Goal: Information Seeking & Learning: Learn about a topic

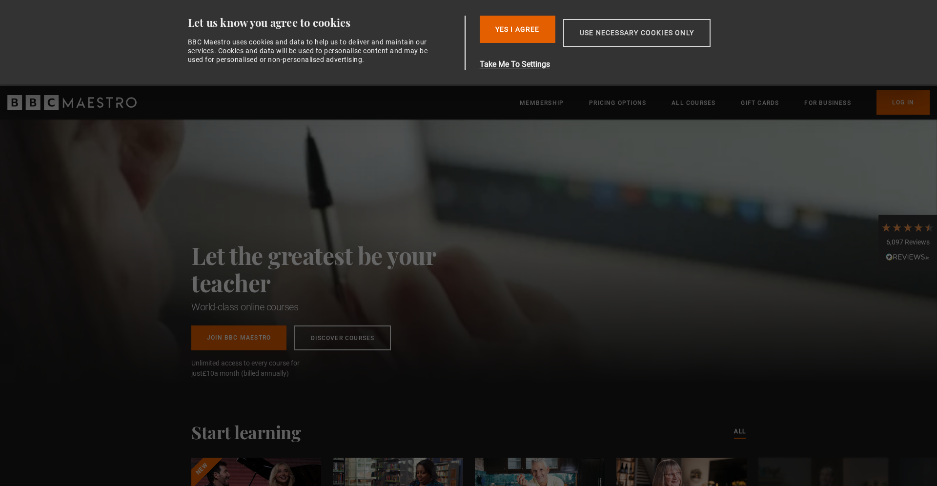
click at [618, 30] on button "Use necessary cookies only" at bounding box center [636, 33] width 147 height 28
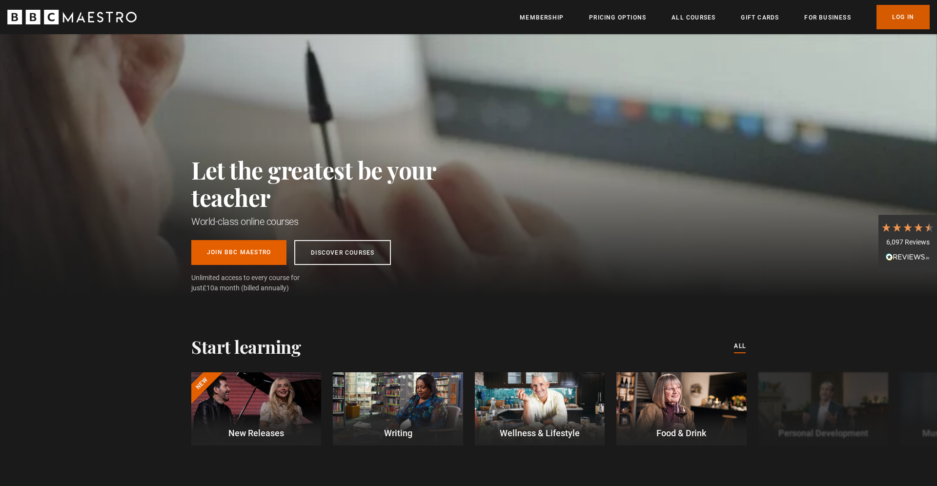
click at [904, 21] on link "Log In" at bounding box center [903, 17] width 53 height 24
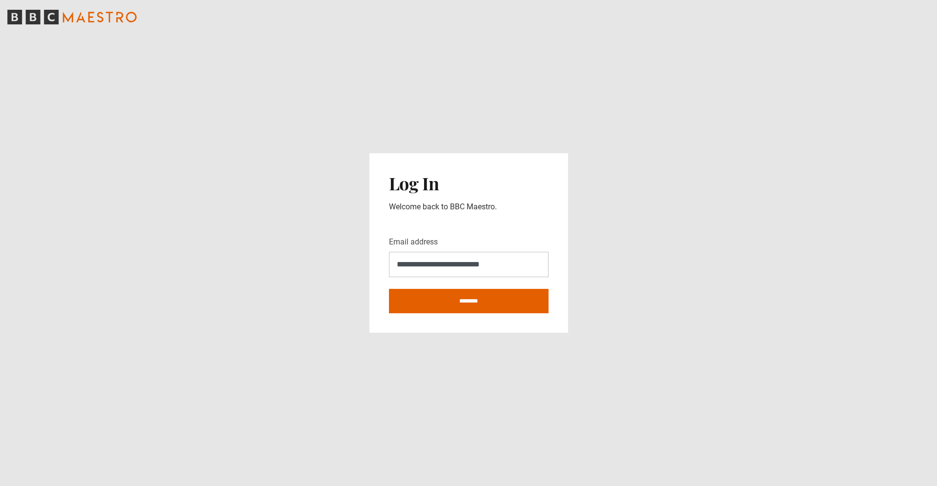
type input "**********"
click at [389, 289] on input "********" at bounding box center [469, 301] width 160 height 24
type input "**********"
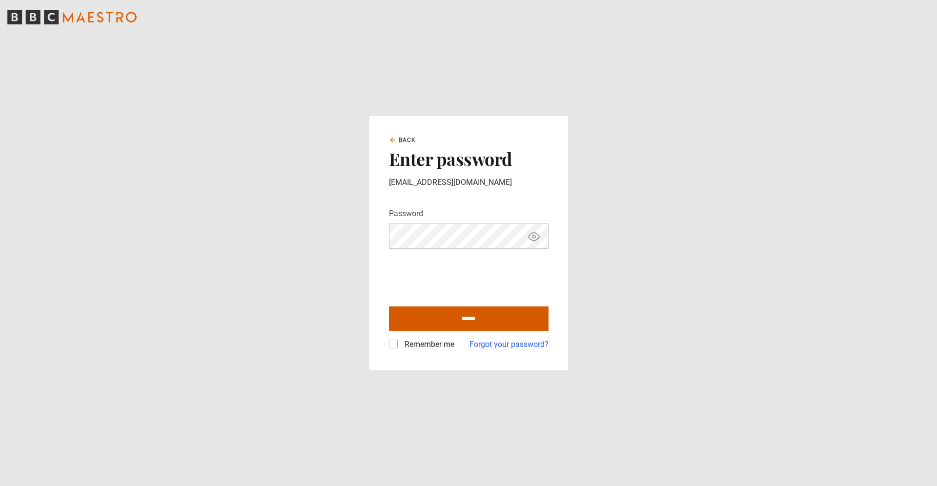
click at [459, 317] on input "******" at bounding box center [469, 319] width 160 height 24
type input "**********"
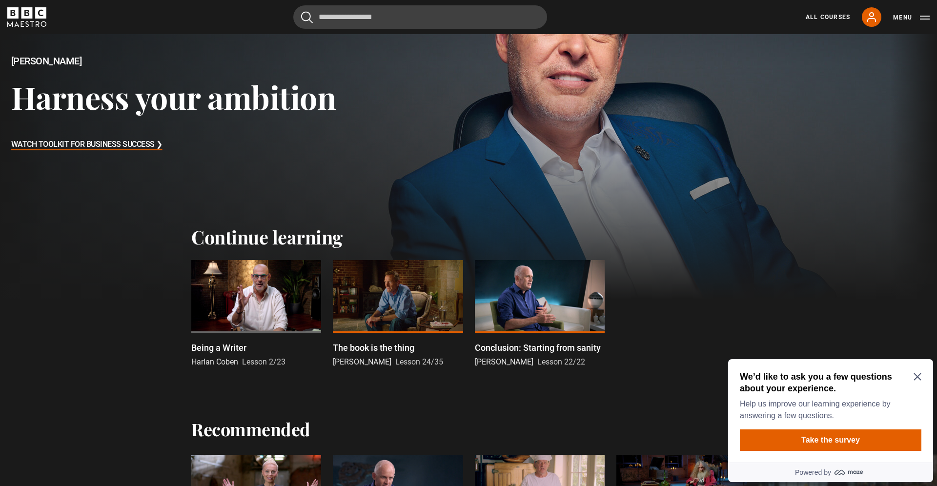
click at [260, 301] on div at bounding box center [256, 296] width 130 height 73
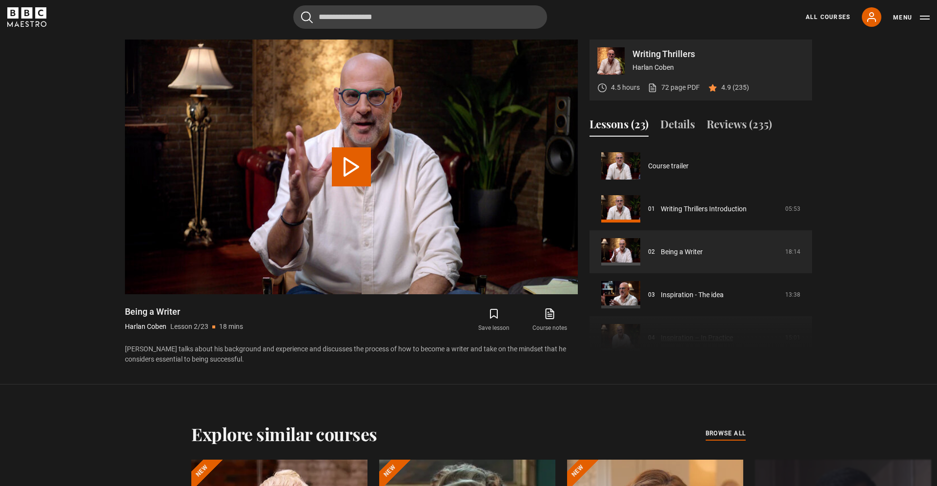
scroll to position [43, 0]
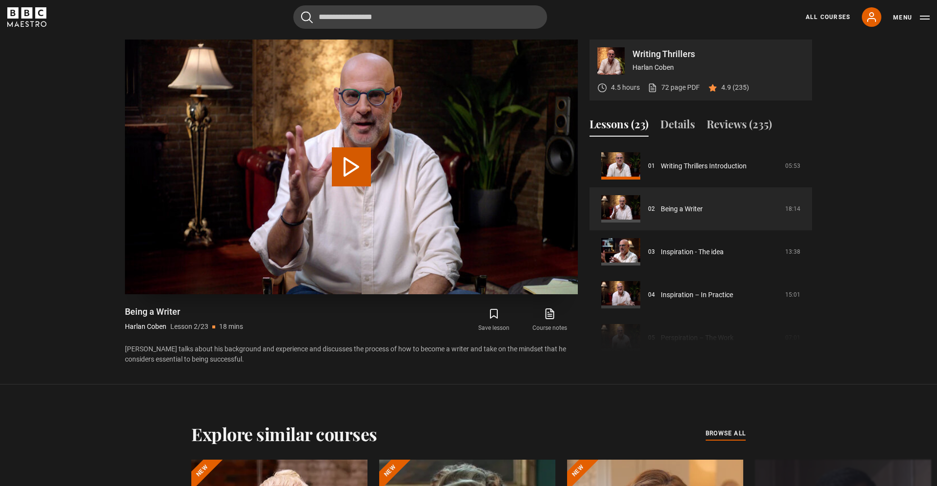
click at [350, 166] on button "Play Lesson Being a Writer" at bounding box center [351, 166] width 39 height 39
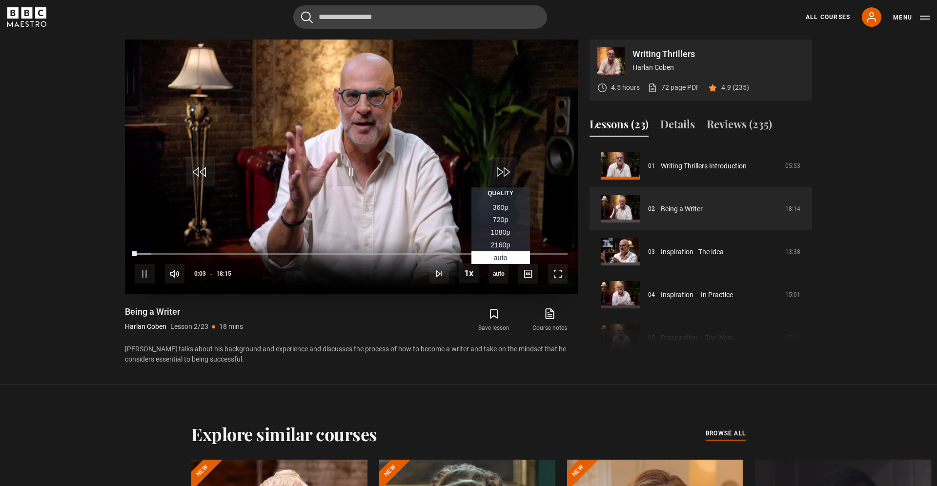
click at [500, 245] on span "2160p" at bounding box center [501, 245] width 20 height 8
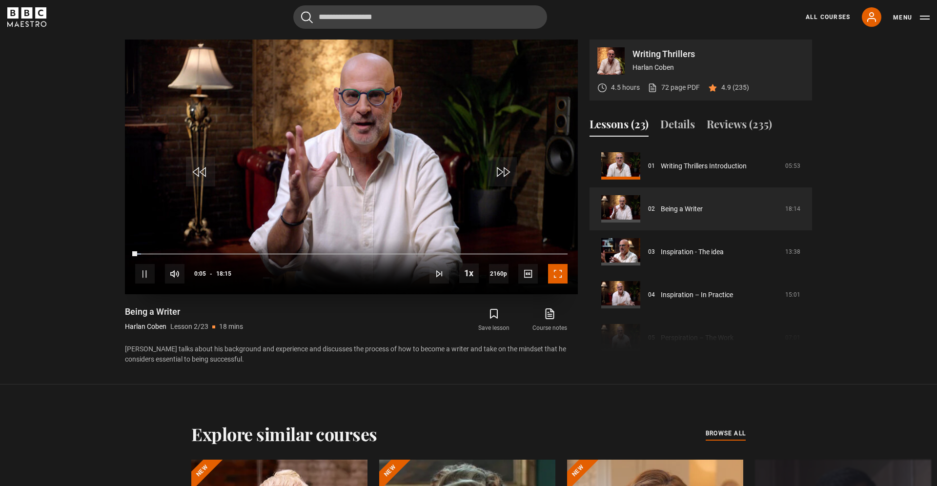
click at [559, 274] on span "Video Player" at bounding box center [558, 274] width 20 height 20
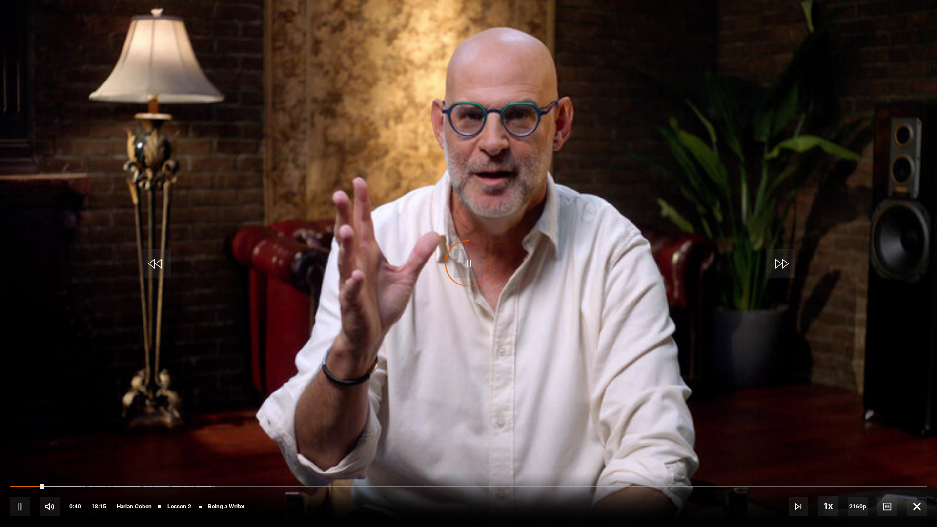
click at [482, 339] on video "Video Player" at bounding box center [468, 263] width 937 height 527
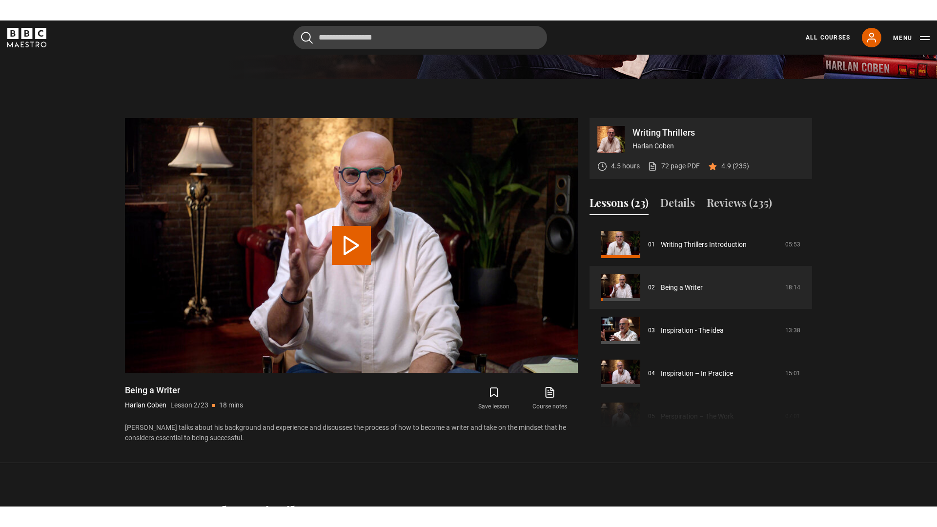
scroll to position [435, 0]
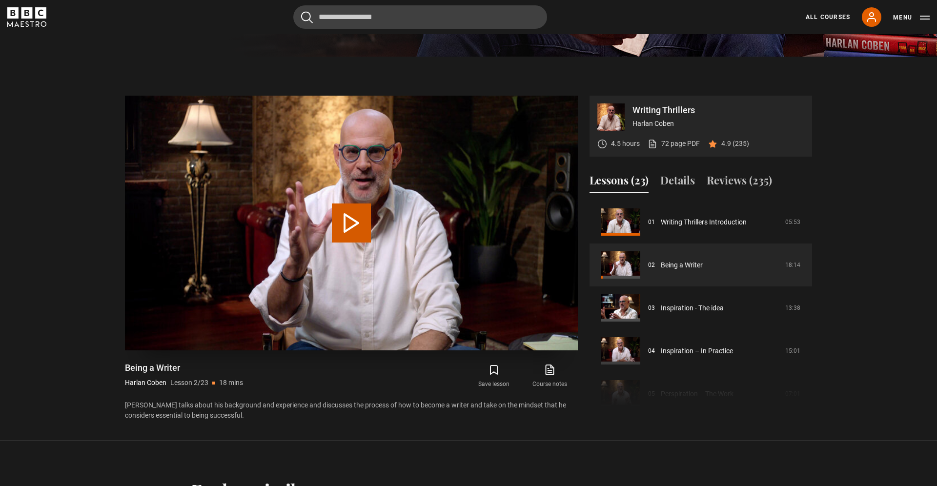
click at [346, 228] on button "Play Lesson Being a Writer" at bounding box center [351, 223] width 39 height 39
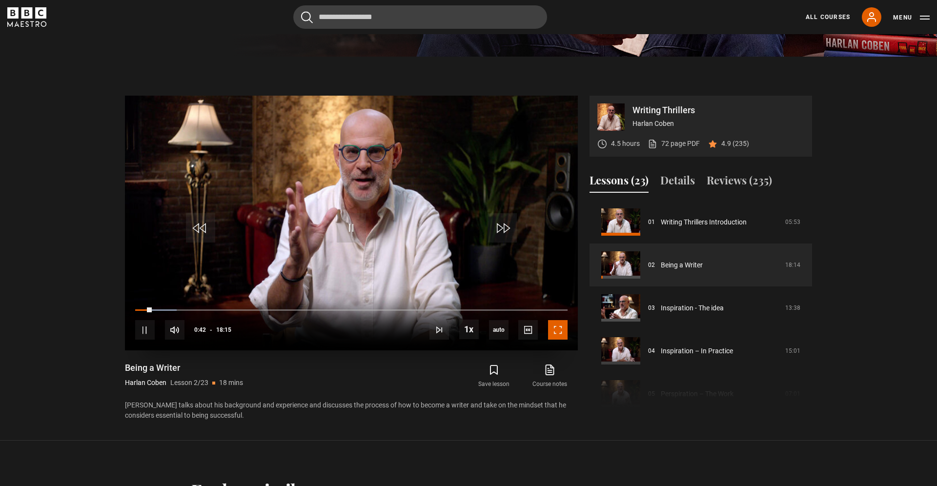
click at [556, 326] on span "Video Player" at bounding box center [558, 330] width 20 height 20
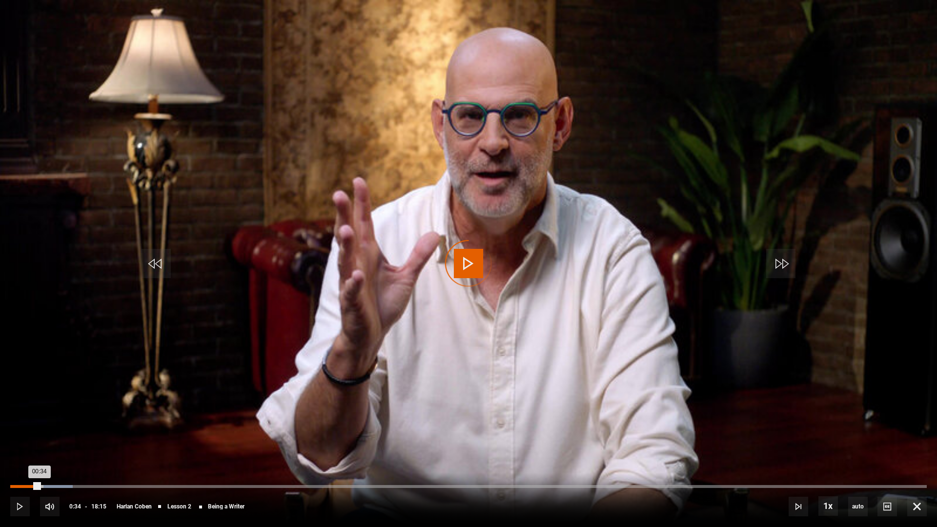
click at [40, 486] on div "Loaded : 6.85% 00:34 00:34" at bounding box center [468, 486] width 917 height 3
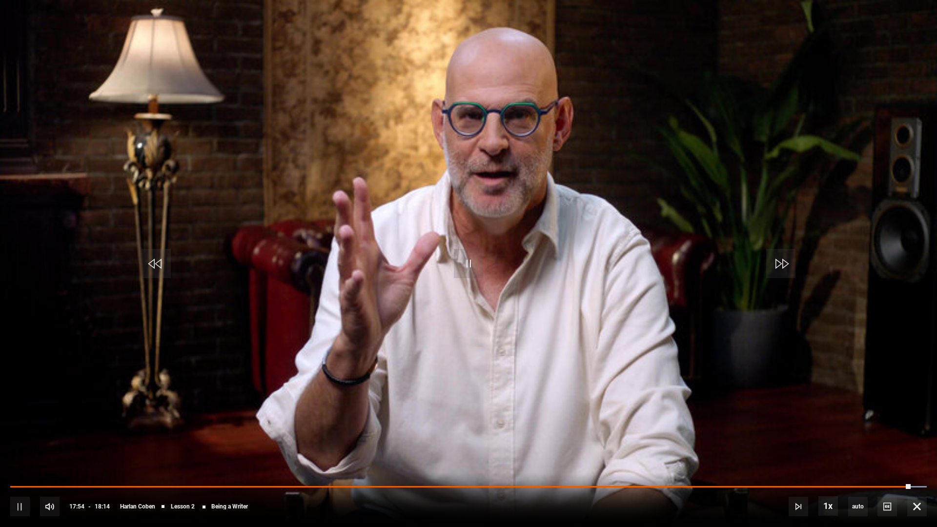
click at [881, 486] on div "10s Skip Back 10 seconds Pause 10s Skip Forward 10 seconds Loaded : 100.00% 00:…" at bounding box center [468, 500] width 937 height 54
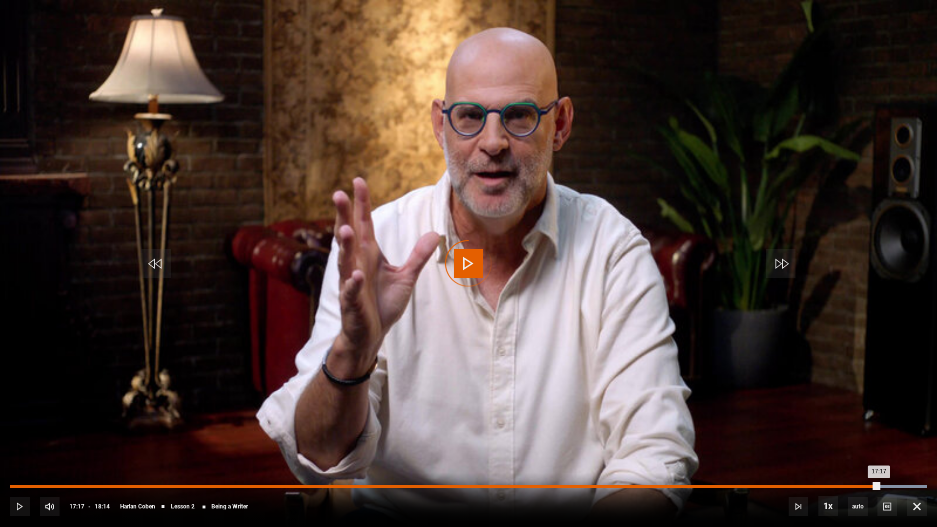
click at [879, 486] on div "17:17" at bounding box center [444, 486] width 869 height 3
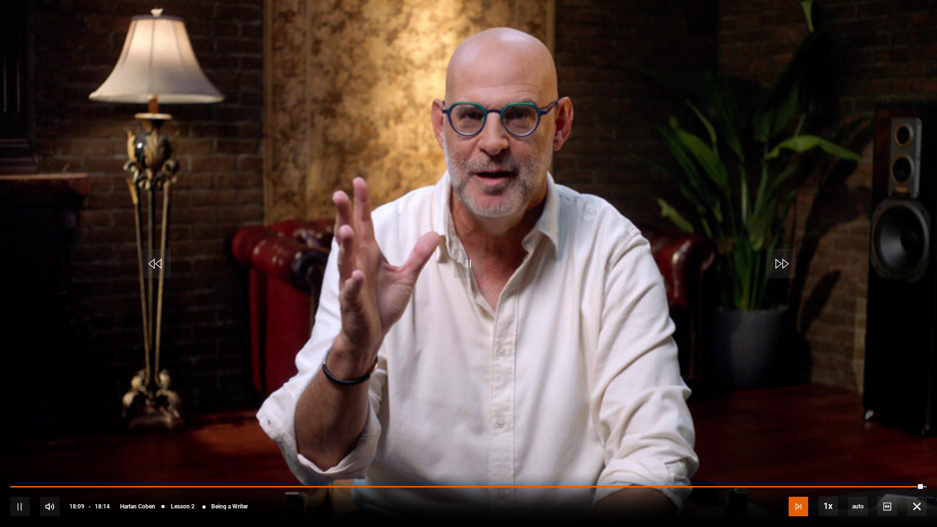
click at [805, 486] on span "Video Player" at bounding box center [799, 507] width 20 height 20
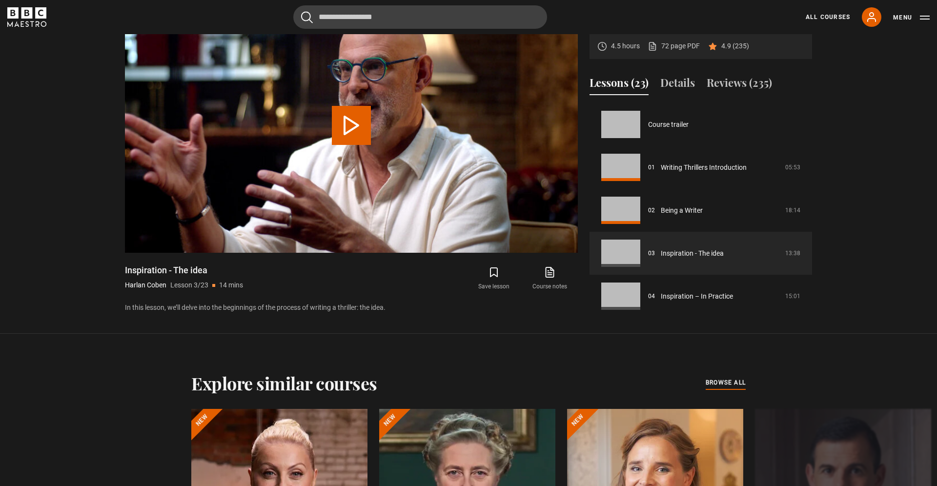
scroll to position [86, 0]
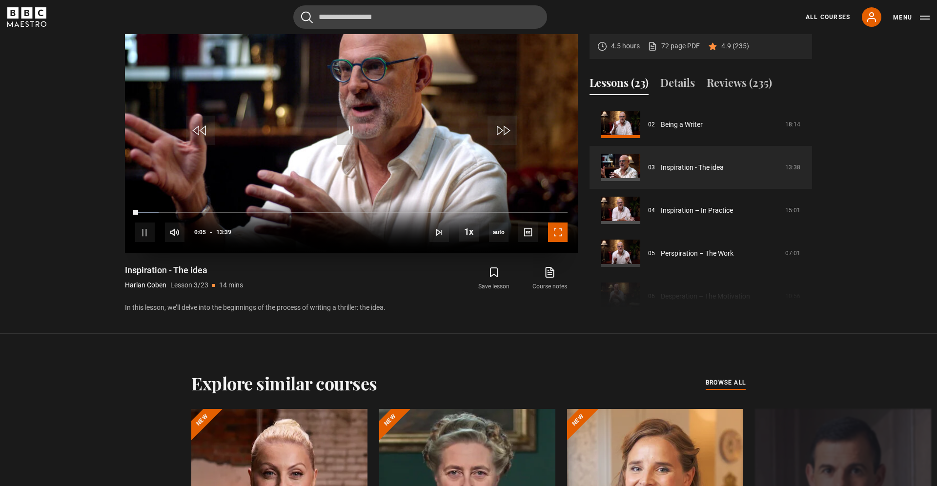
click at [558, 236] on span "Video Player" at bounding box center [558, 233] width 20 height 20
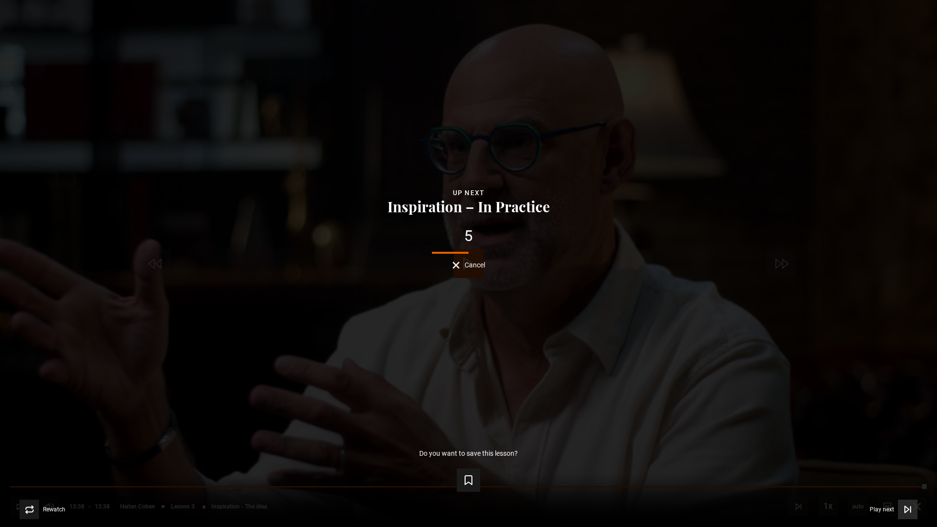
click at [905, 486] on icon "Video Player" at bounding box center [908, 510] width 10 height 10
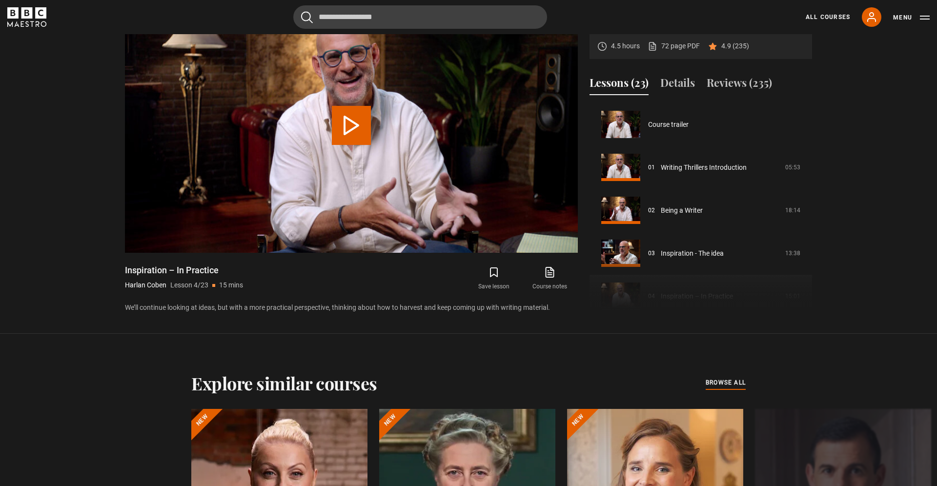
scroll to position [129, 0]
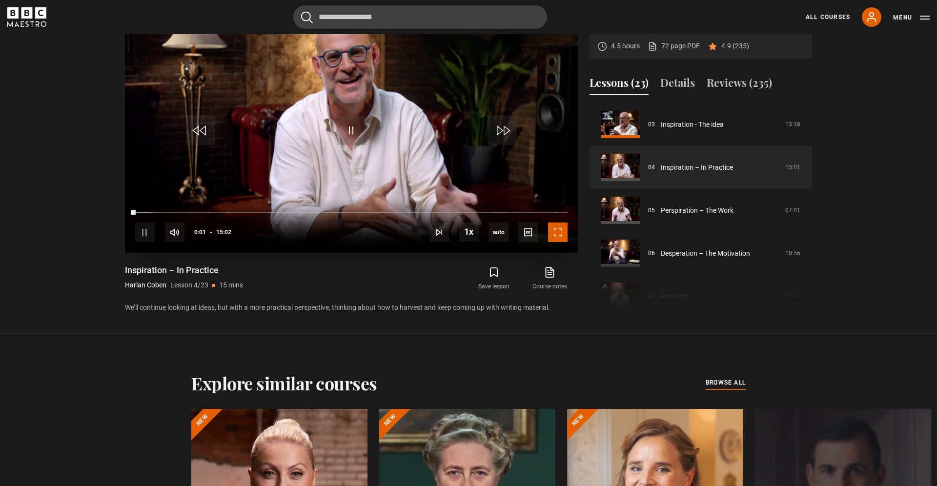
click at [560, 232] on span "Video Player" at bounding box center [558, 233] width 20 height 20
drag, startPoint x: 559, startPoint y: 231, endPoint x: 561, endPoint y: 273, distance: 41.5
click at [561, 232] on span "Video Player" at bounding box center [558, 233] width 20 height 20
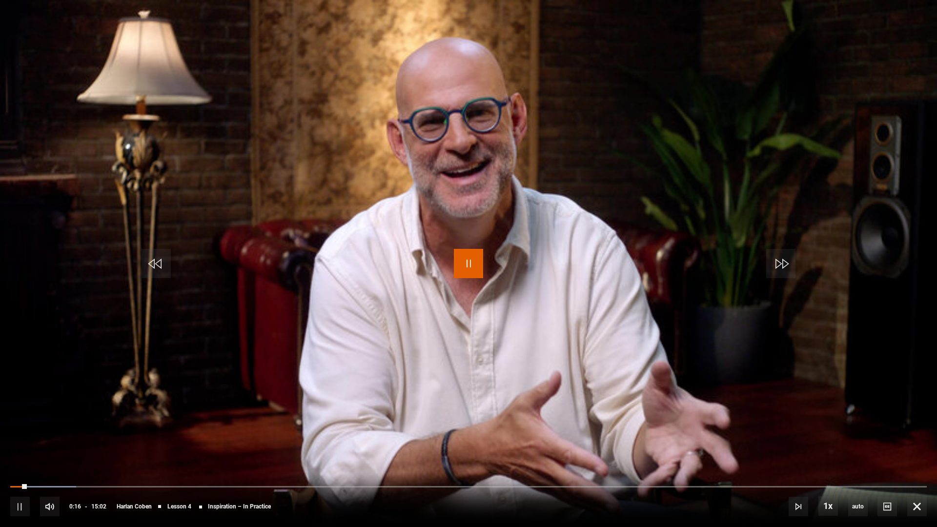
click at [464, 268] on span "Video Player" at bounding box center [468, 263] width 29 height 29
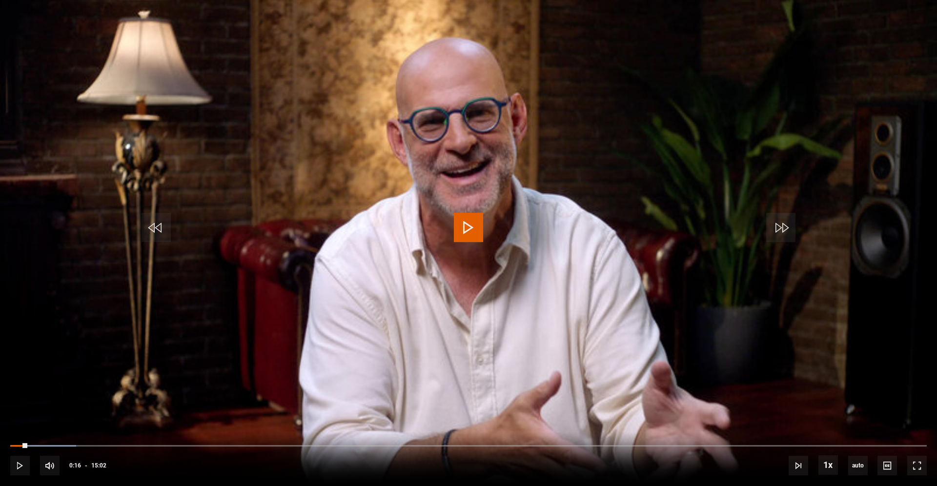
scroll to position [21, 0]
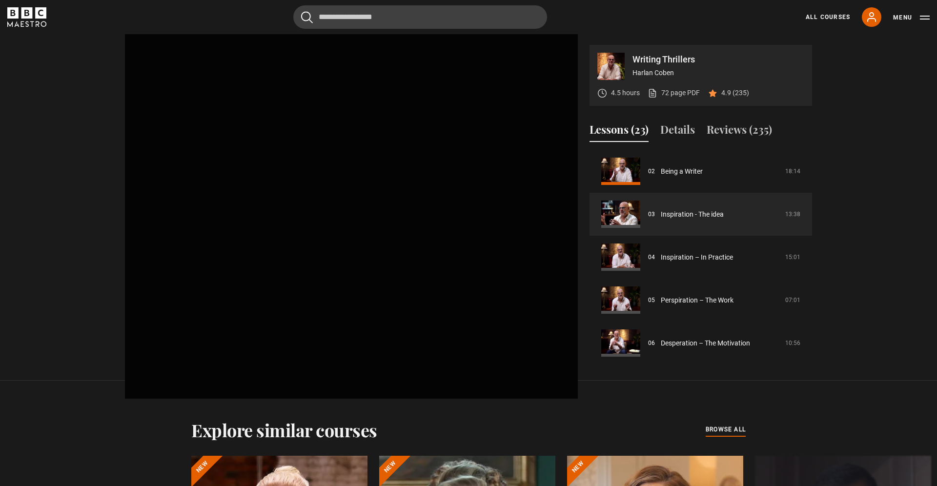
scroll to position [504, 0]
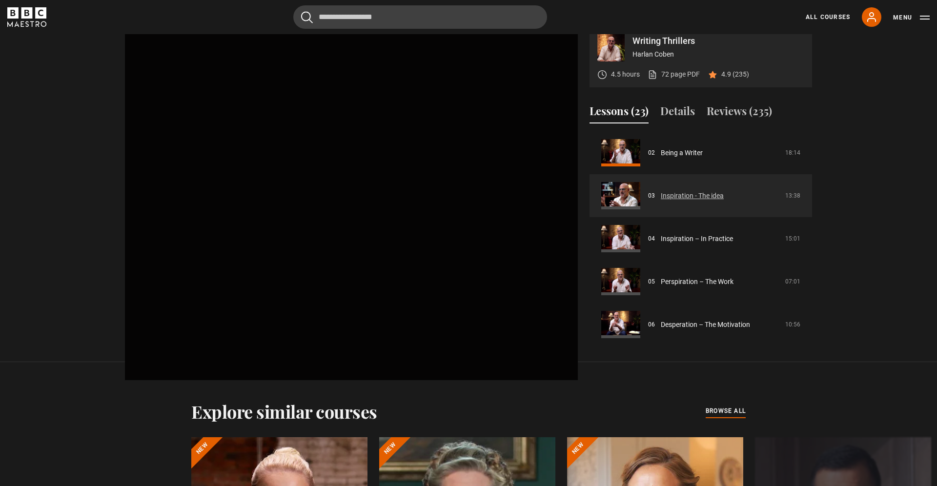
click at [661, 191] on link "Inspiration - The idea" at bounding box center [692, 196] width 63 height 10
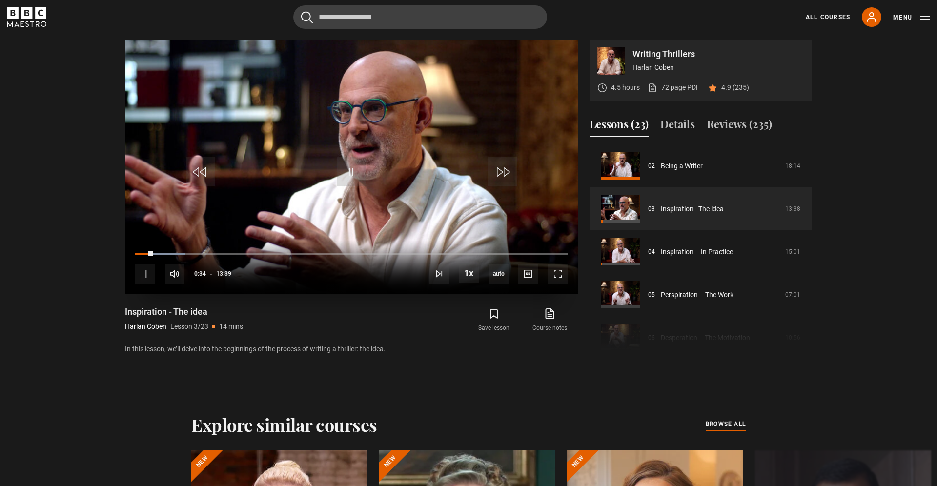
scroll to position [489, 0]
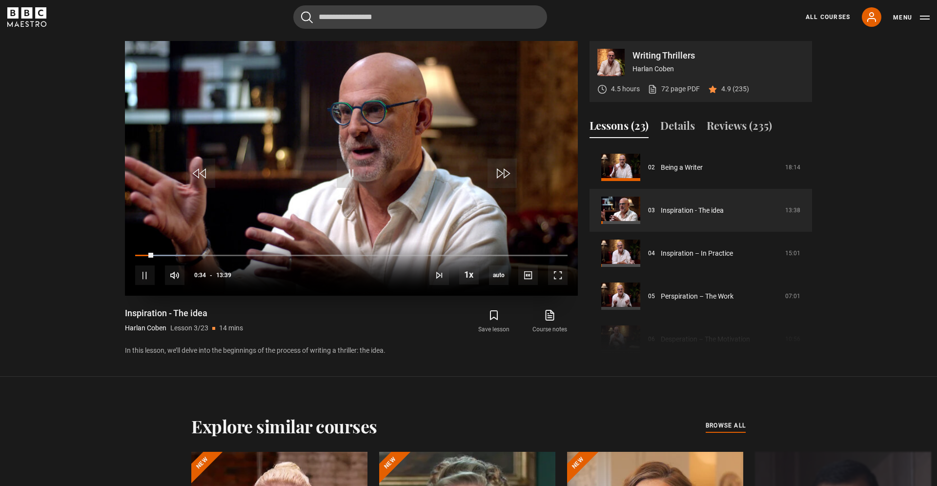
click at [285, 176] on video "Video Player" at bounding box center [351, 168] width 453 height 255
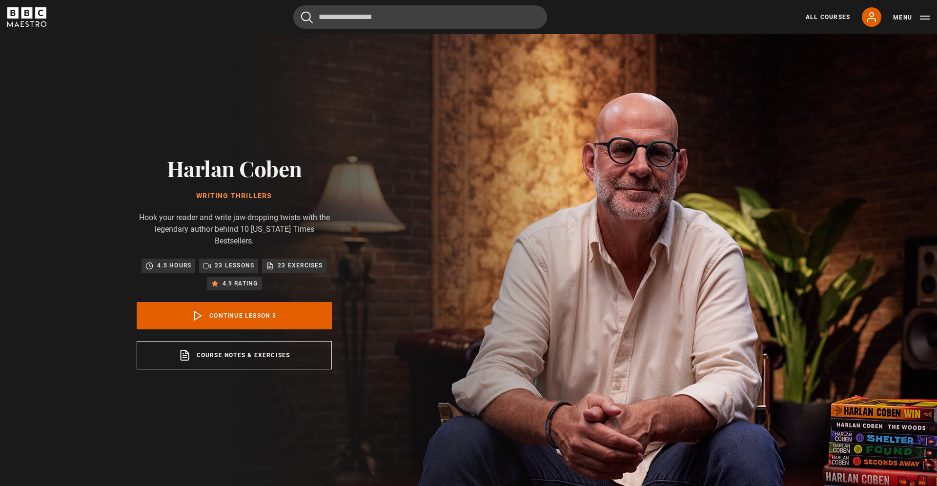
scroll to position [86, 0]
click at [239, 318] on link "Continue lesson 3" at bounding box center [234, 315] width 195 height 27
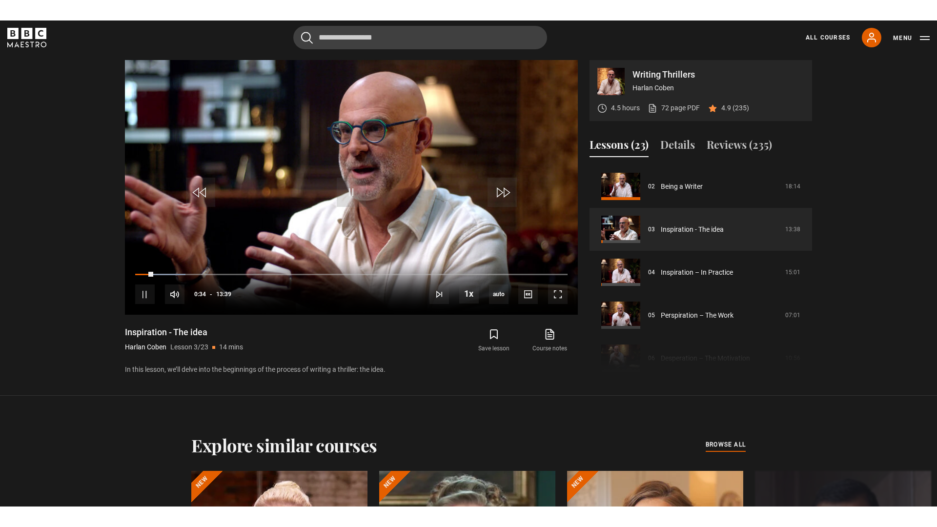
scroll to position [491, 0]
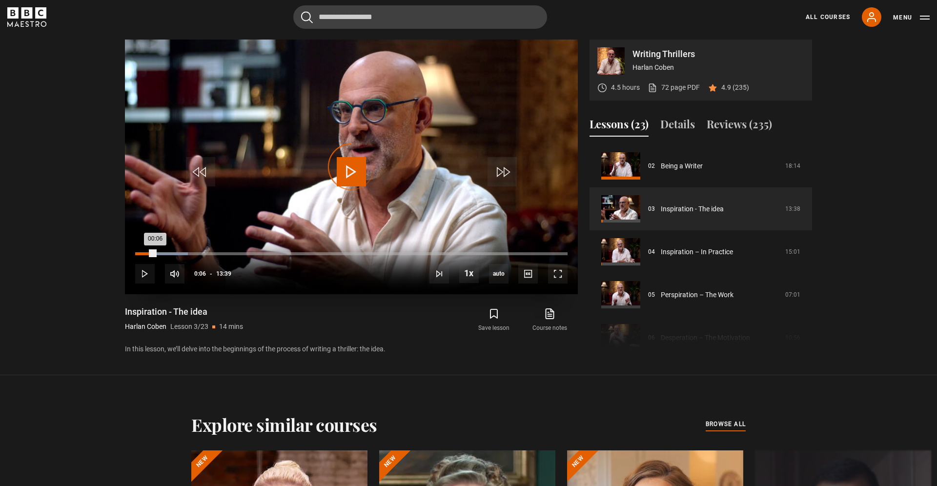
click at [139, 254] on div "00:05" at bounding box center [138, 253] width 1 height 3
click at [558, 277] on span "Video Player" at bounding box center [558, 274] width 20 height 20
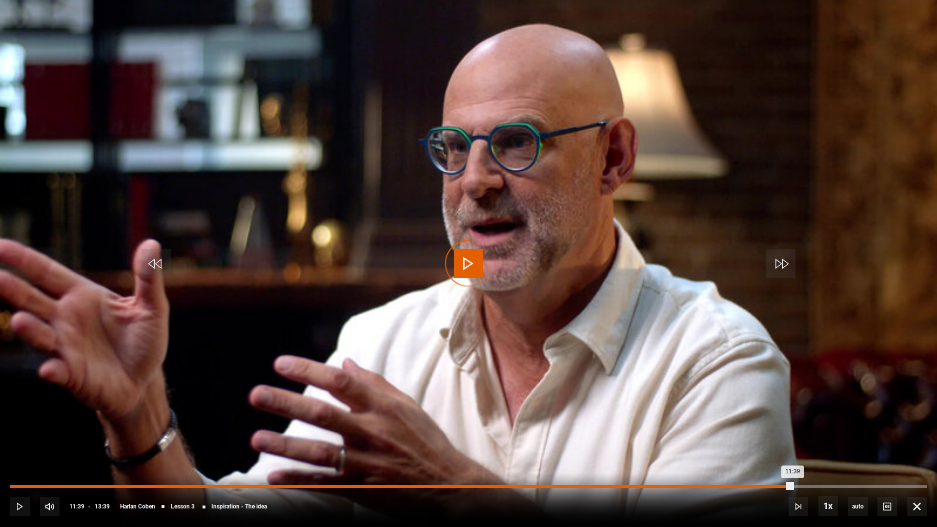
click at [793, 486] on div "Loaded : 11.60% 11:39 11:39" at bounding box center [468, 486] width 917 height 3
click at [911, 486] on div "Loaded : 93.41% 13:24 11:42" at bounding box center [468, 486] width 917 height 3
click at [921, 486] on div "13:33" at bounding box center [921, 486] width 1 height 3
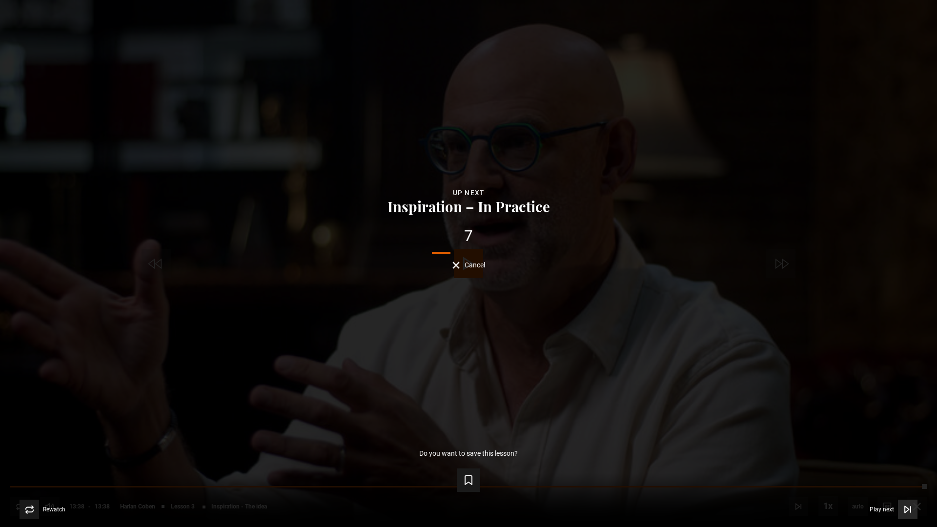
click at [909, 486] on icon "Video Player" at bounding box center [908, 510] width 10 height 10
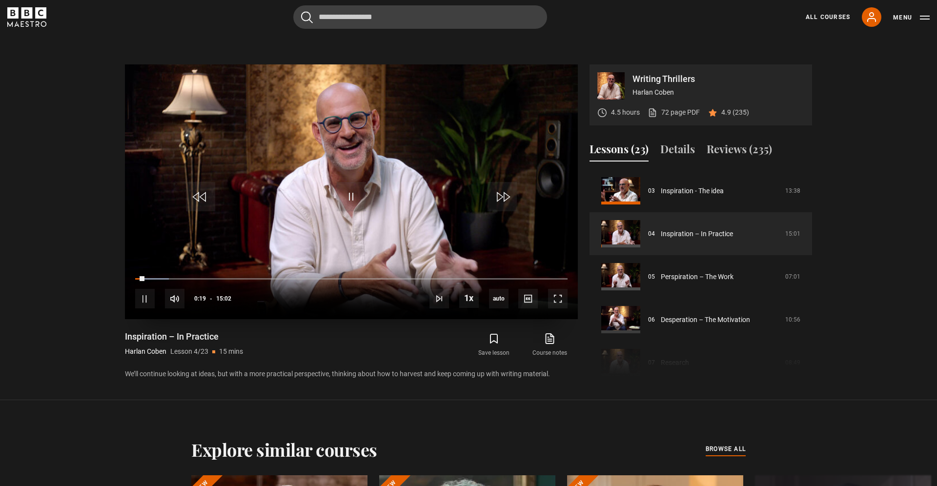
scroll to position [467, 0]
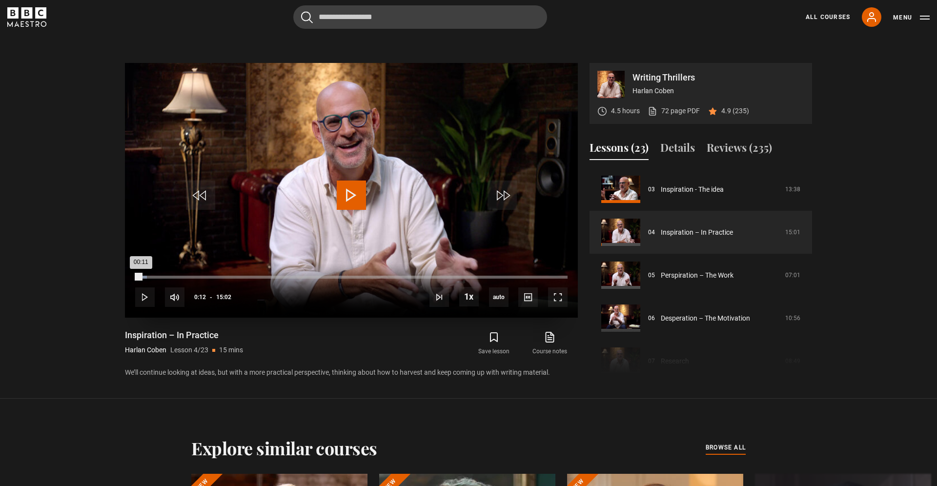
click at [141, 277] on div "00:11" at bounding box center [138, 277] width 6 height 3
click at [562, 299] on span "Video Player" at bounding box center [558, 298] width 20 height 20
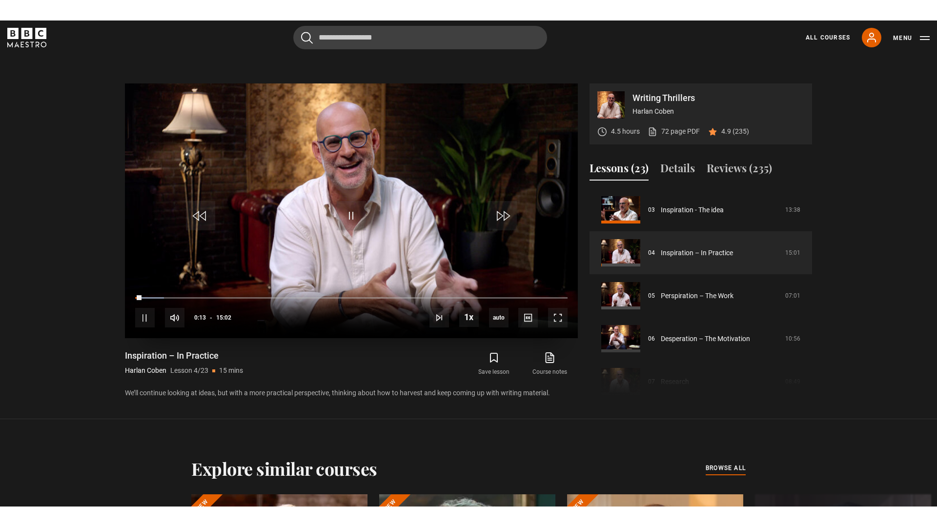
scroll to position [466, 0]
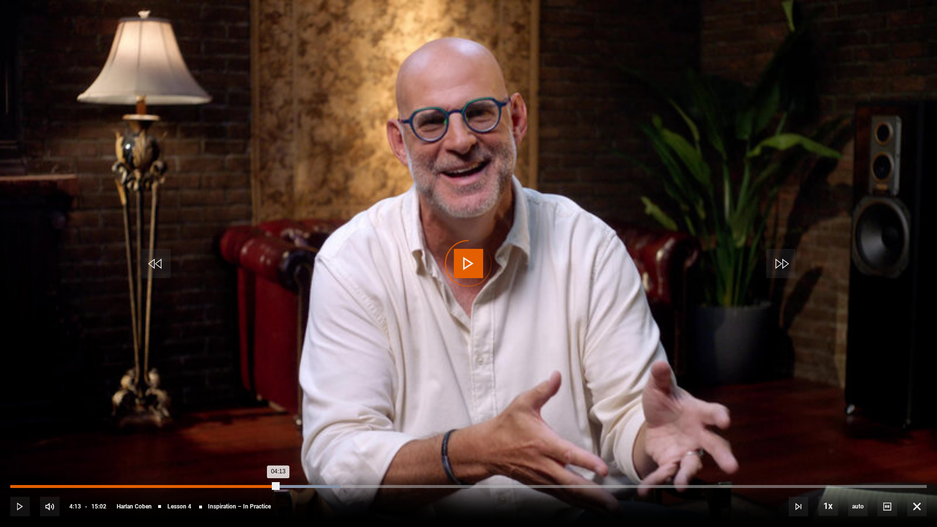
click at [268, 486] on div "04:13" at bounding box center [268, 486] width 1 height 3
click at [255, 486] on div "04:00" at bounding box center [255, 486] width 1 height 3
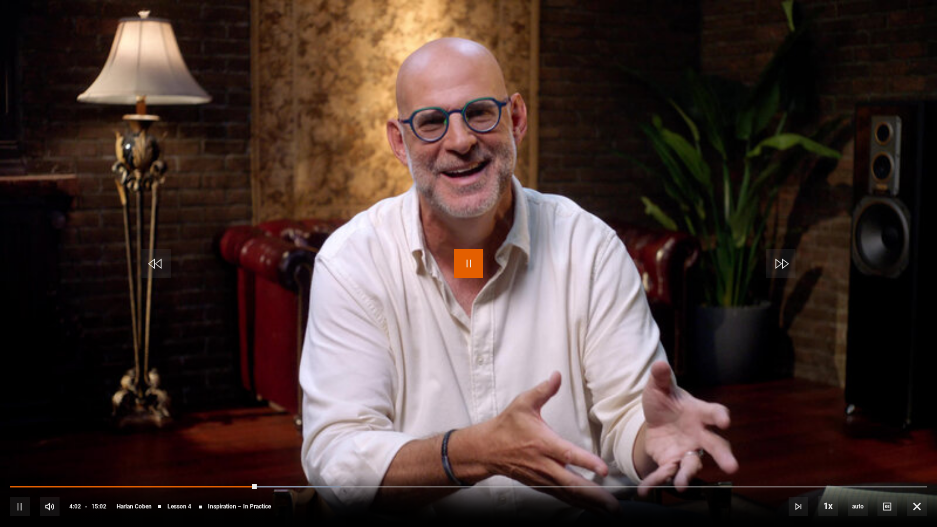
click at [465, 271] on span "Video Player" at bounding box center [468, 263] width 29 height 29
click at [885, 486] on span "English Captions" at bounding box center [889, 493] width 23 height 8
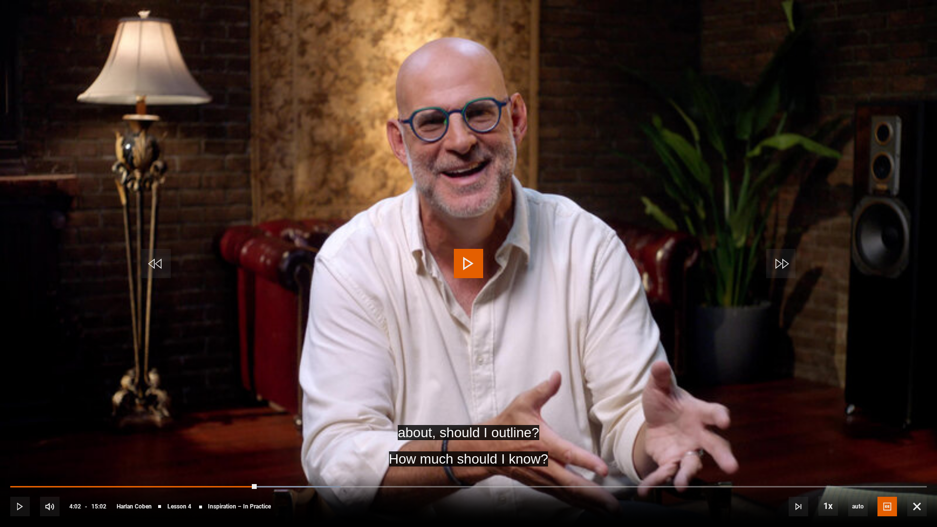
click at [332, 412] on video "Video Player" at bounding box center [468, 263] width 937 height 527
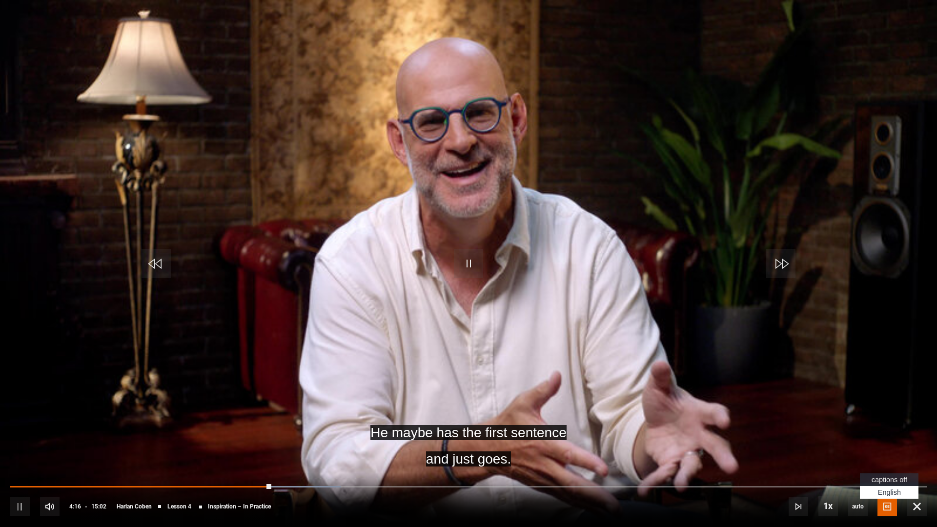
click at [884, 482] on span "captions off" at bounding box center [890, 480] width 36 height 8
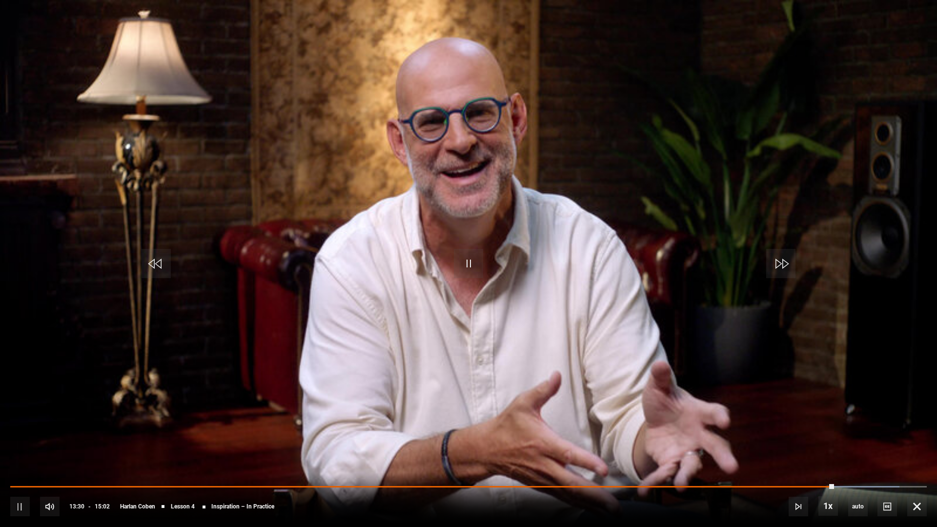
click at [693, 380] on video "Video Player" at bounding box center [468, 263] width 937 height 527
click at [626, 392] on video "Video Player" at bounding box center [468, 263] width 937 height 527
click at [800, 486] on span "Video Player" at bounding box center [799, 507] width 20 height 20
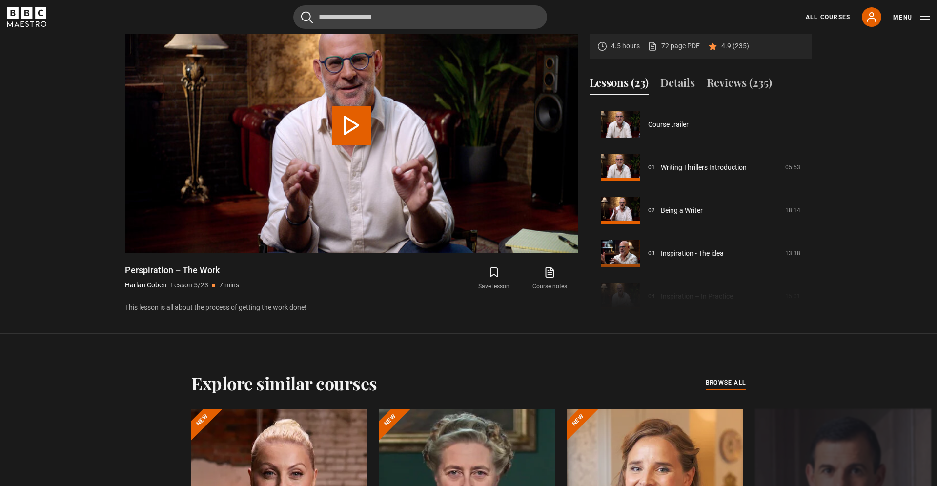
scroll to position [172, 0]
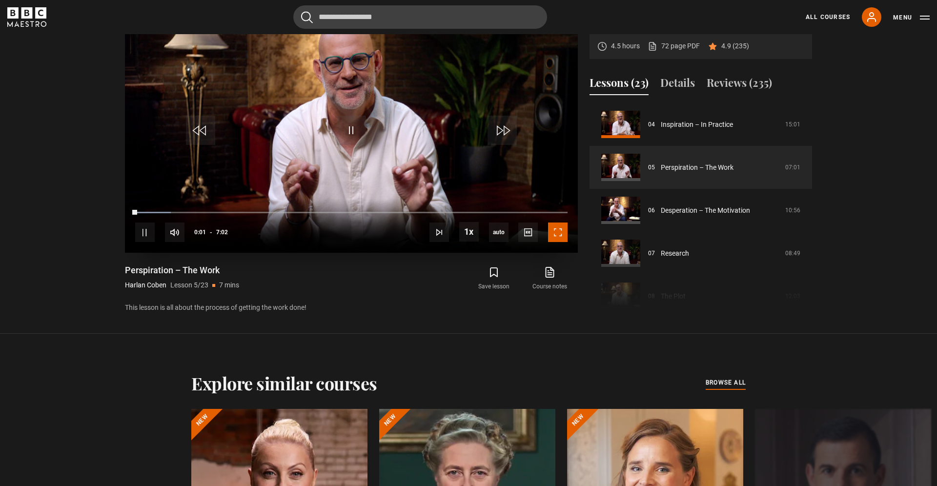
click at [557, 231] on span "Video Player" at bounding box center [558, 233] width 20 height 20
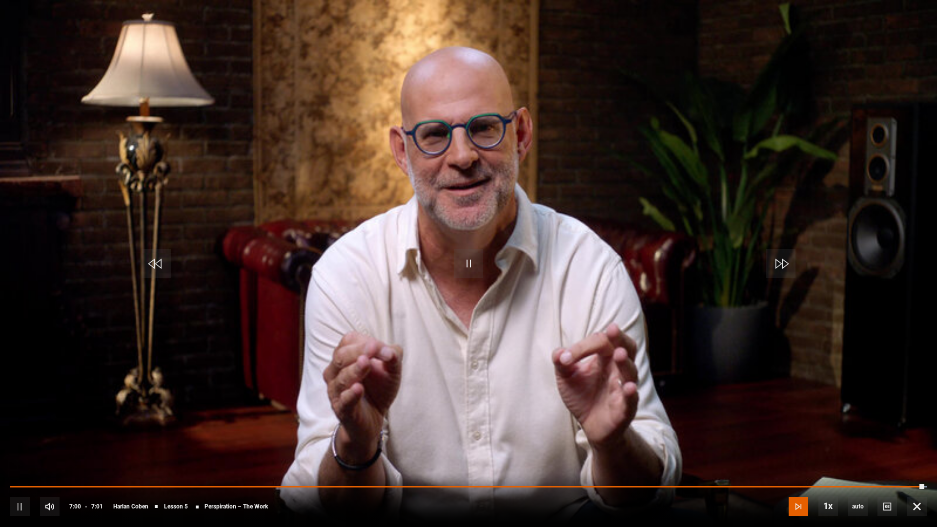
click at [798, 486] on span "Video Player" at bounding box center [799, 507] width 20 height 20
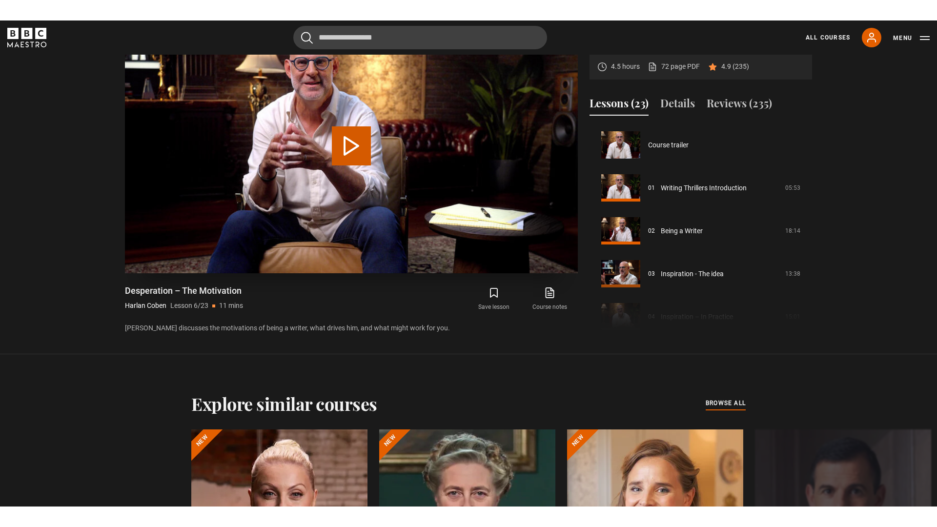
scroll to position [215, 0]
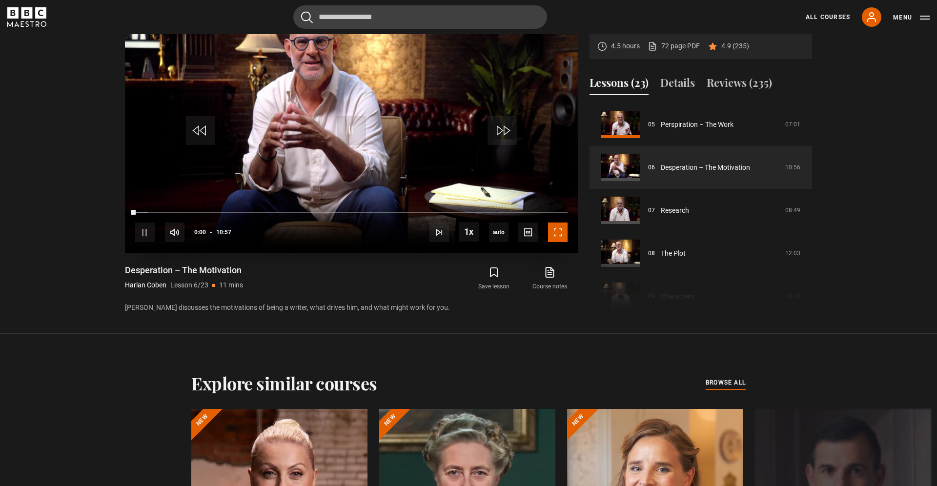
click at [561, 232] on span "Video Player" at bounding box center [558, 233] width 20 height 20
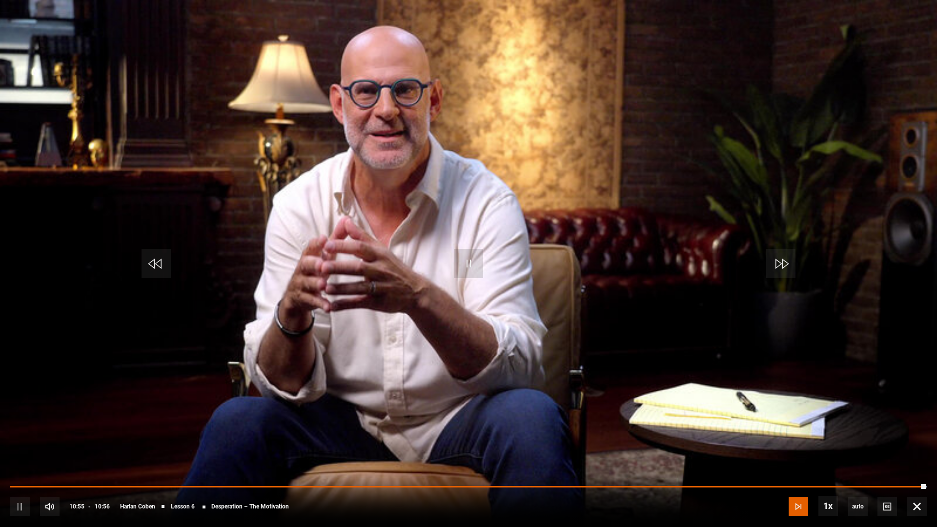
click at [803, 486] on span "Video Player" at bounding box center [799, 507] width 20 height 20
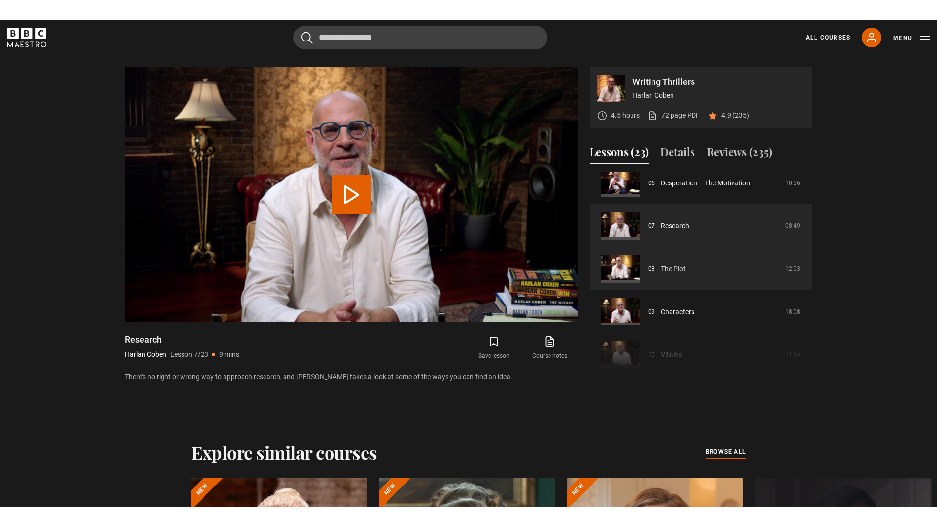
scroll to position [272, 0]
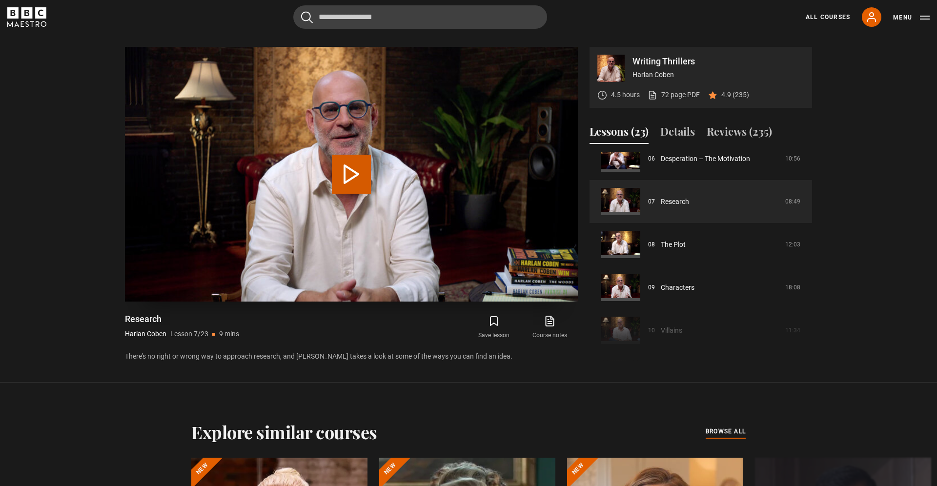
click at [350, 174] on button "Play Lesson Research" at bounding box center [351, 174] width 39 height 39
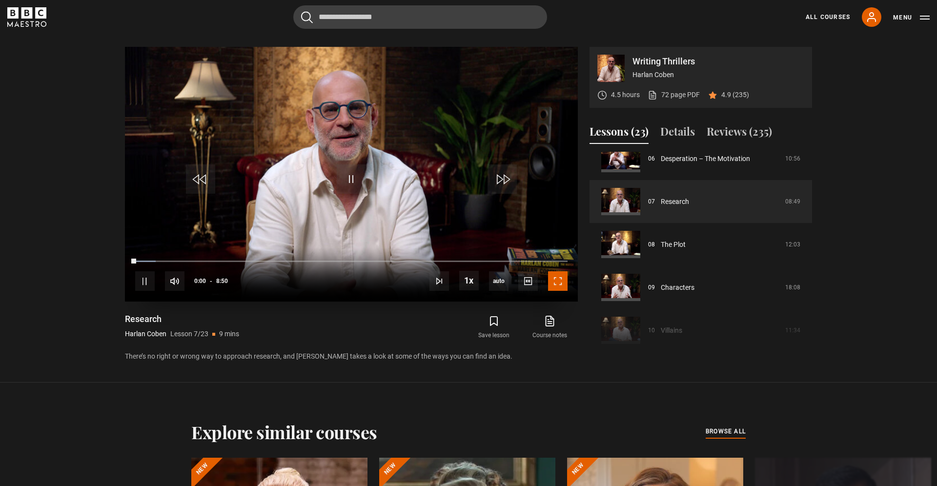
click at [555, 283] on span "Video Player" at bounding box center [558, 281] width 20 height 20
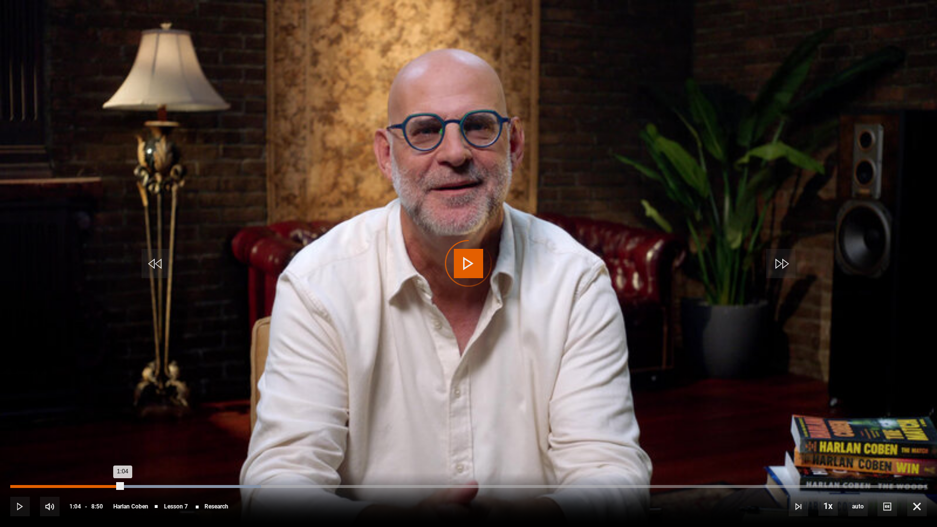
click at [123, 486] on div "1:04" at bounding box center [66, 486] width 112 height 3
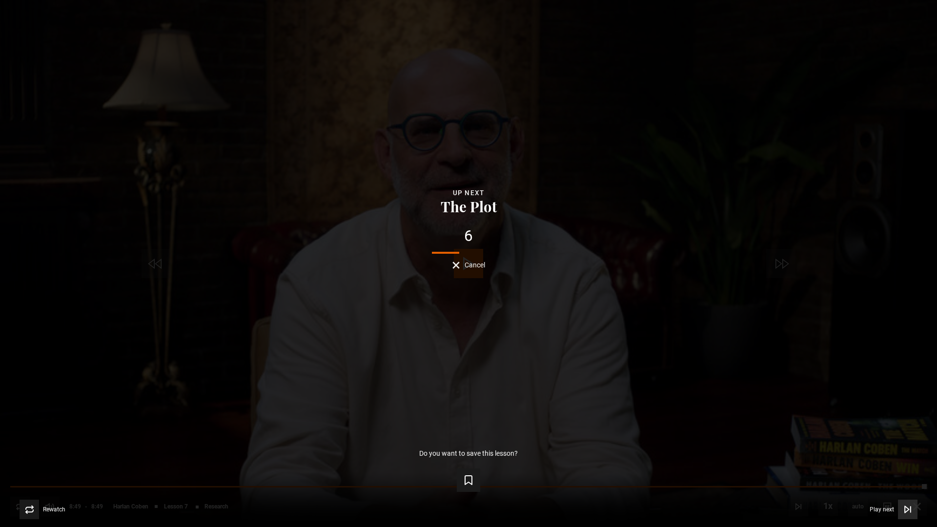
click at [906, 486] on span "Video Player" at bounding box center [908, 510] width 20 height 20
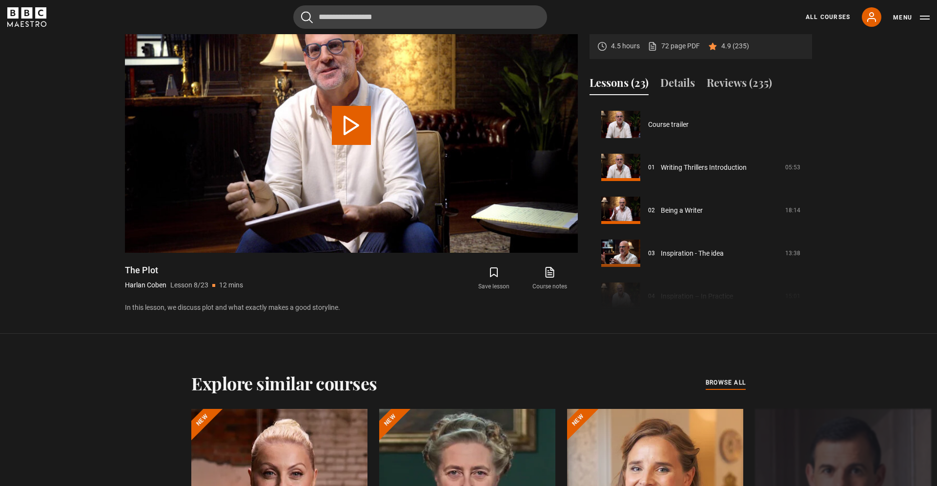
scroll to position [301, 0]
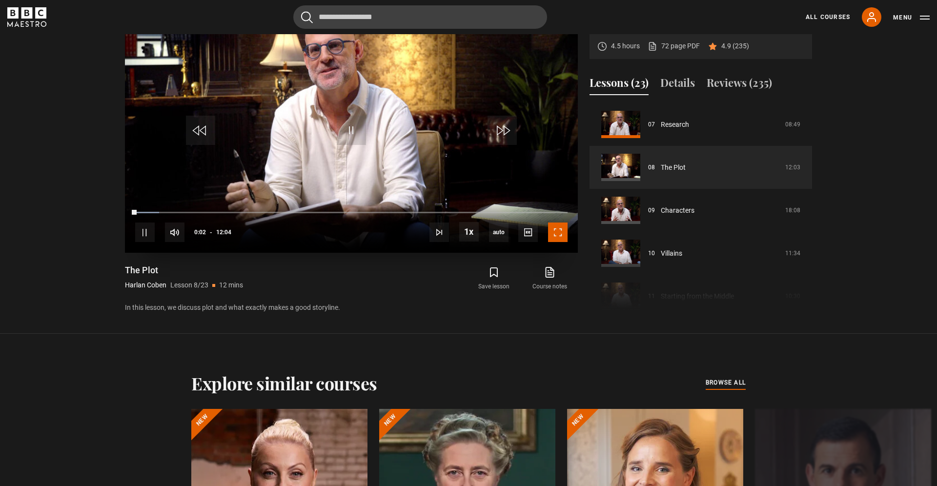
click at [560, 236] on span "Video Player" at bounding box center [558, 233] width 20 height 20
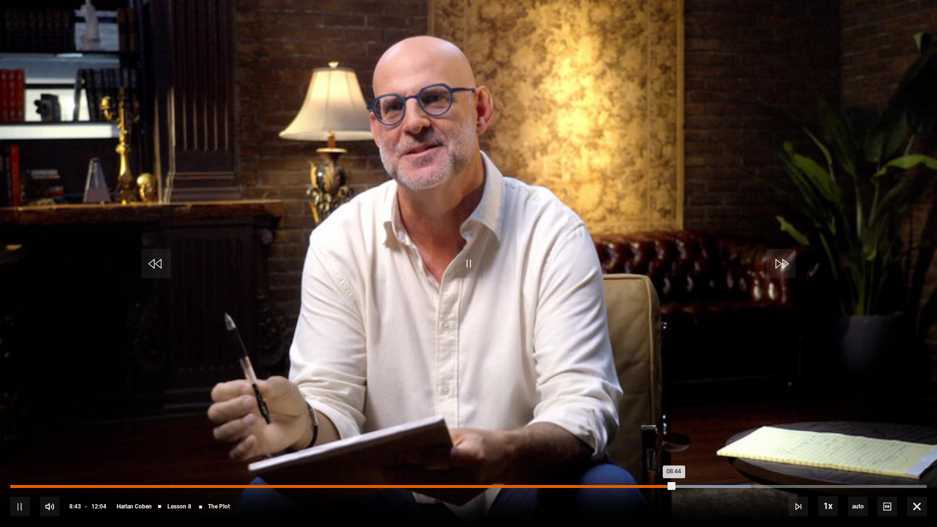
click at [651, 486] on div "08:44" at bounding box center [342, 486] width 664 height 3
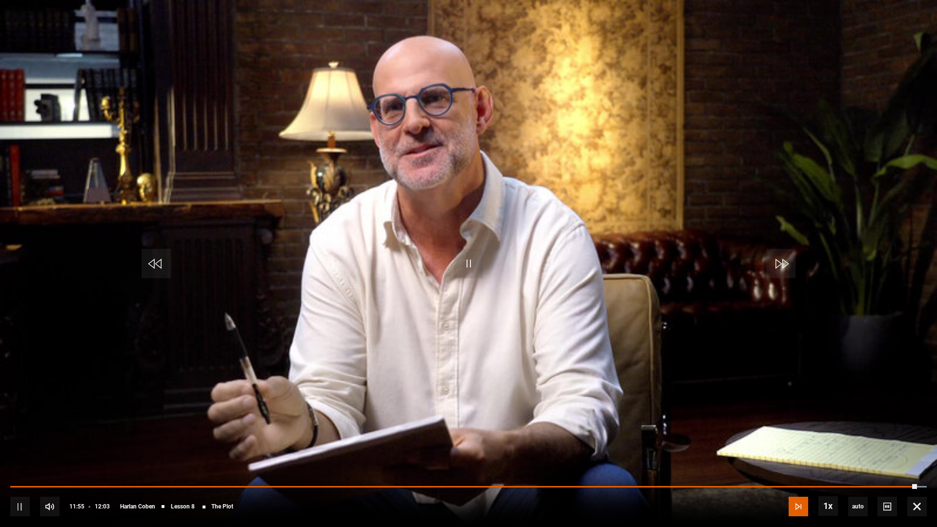
click at [799, 486] on span "Video Player" at bounding box center [799, 507] width 20 height 20
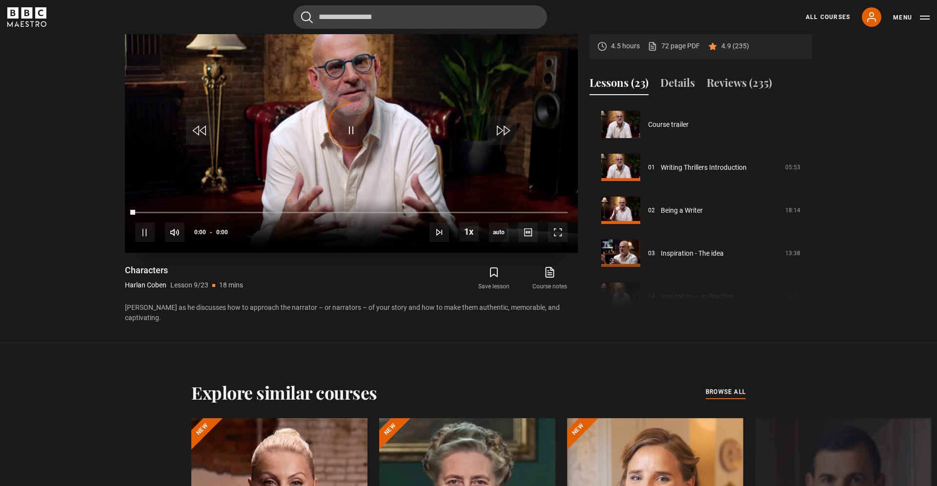
scroll to position [344, 0]
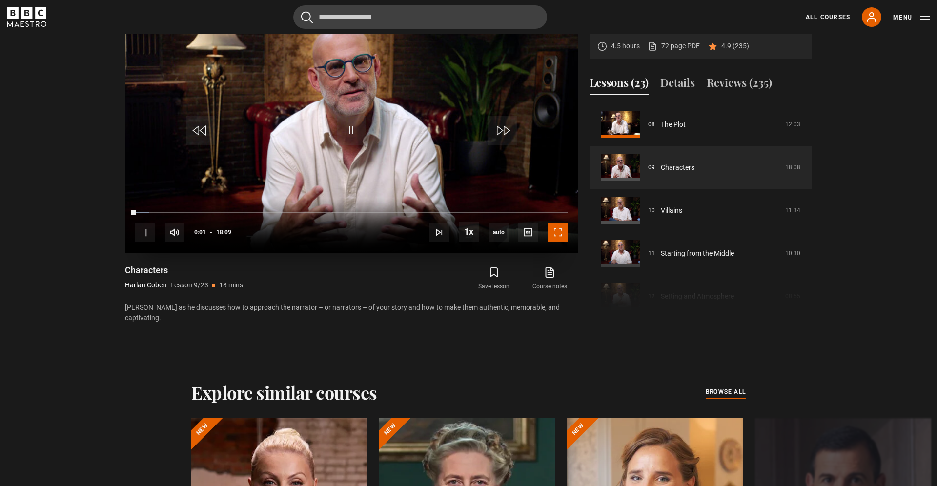
click at [557, 231] on span "Video Player" at bounding box center [558, 233] width 20 height 20
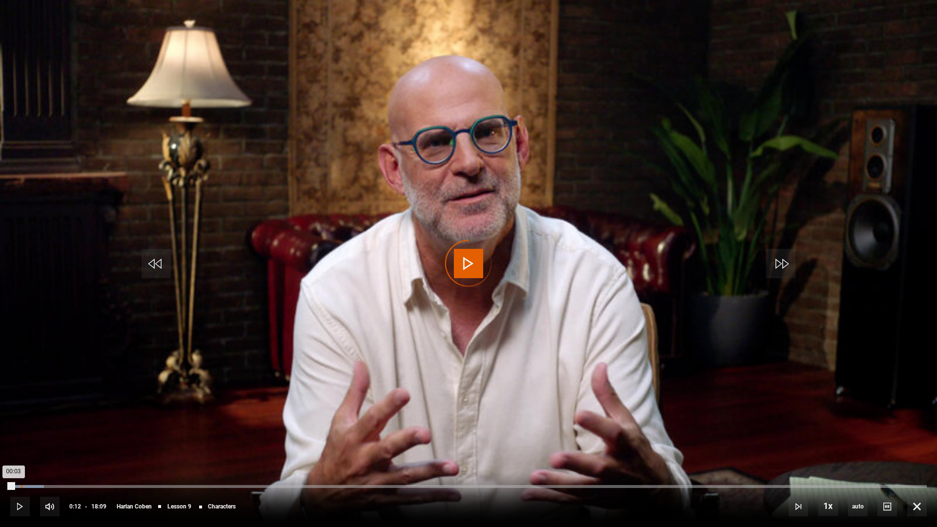
click at [21, 486] on div "00:12" at bounding box center [21, 486] width 1 height 3
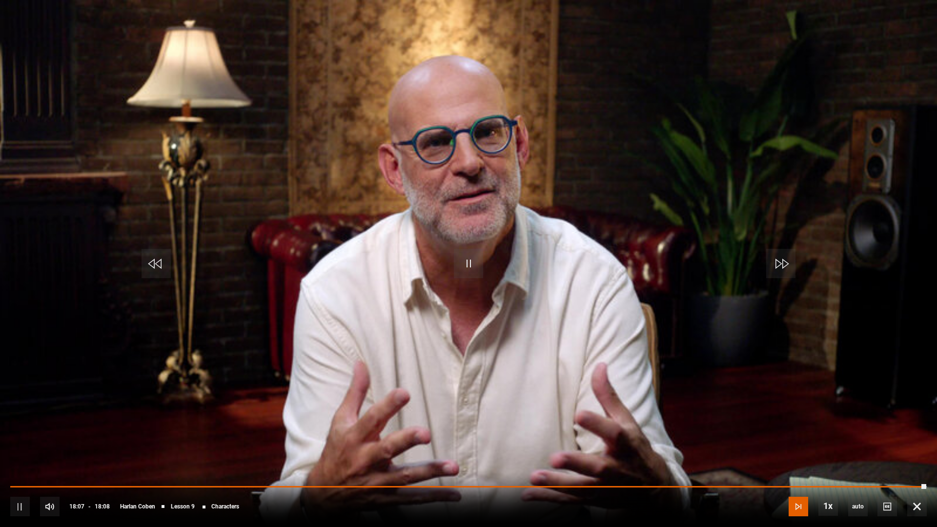
click at [796, 486] on span "Video Player" at bounding box center [799, 507] width 20 height 20
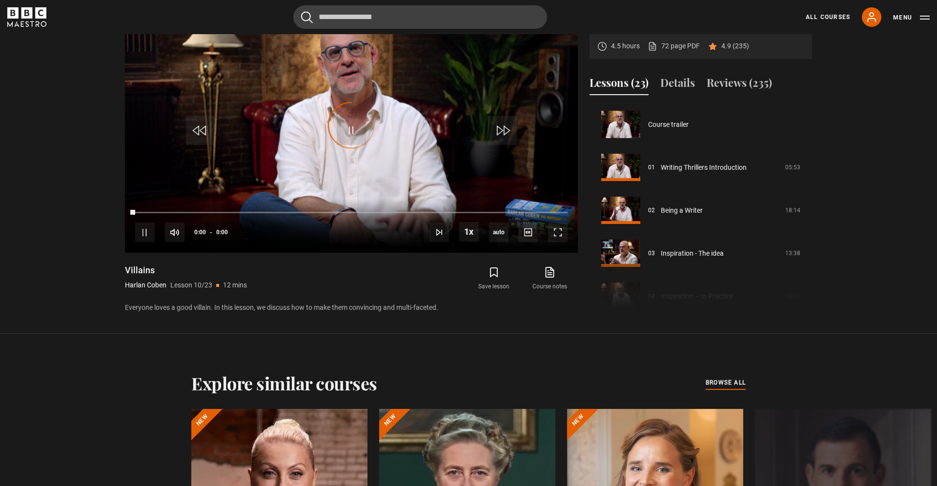
scroll to position [387, 0]
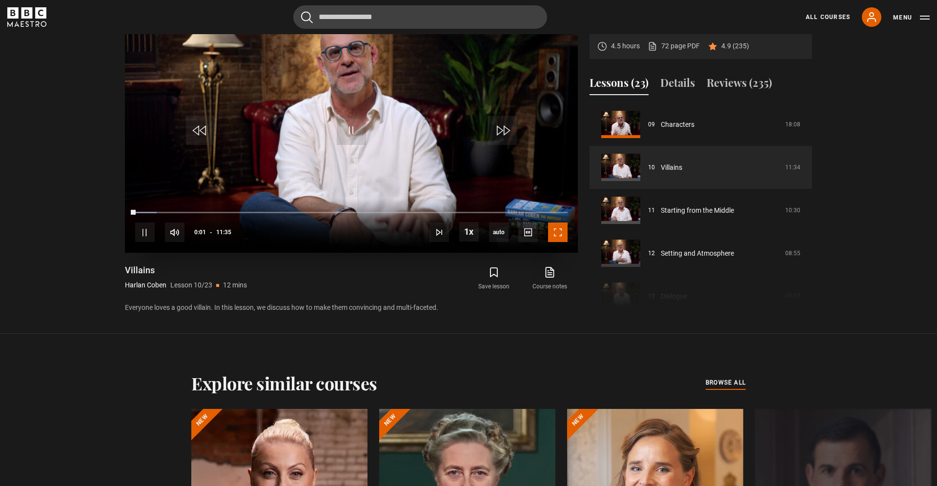
drag, startPoint x: 560, startPoint y: 238, endPoint x: 556, endPoint y: 279, distance: 41.2
click at [560, 238] on span "Video Player" at bounding box center [558, 233] width 20 height 20
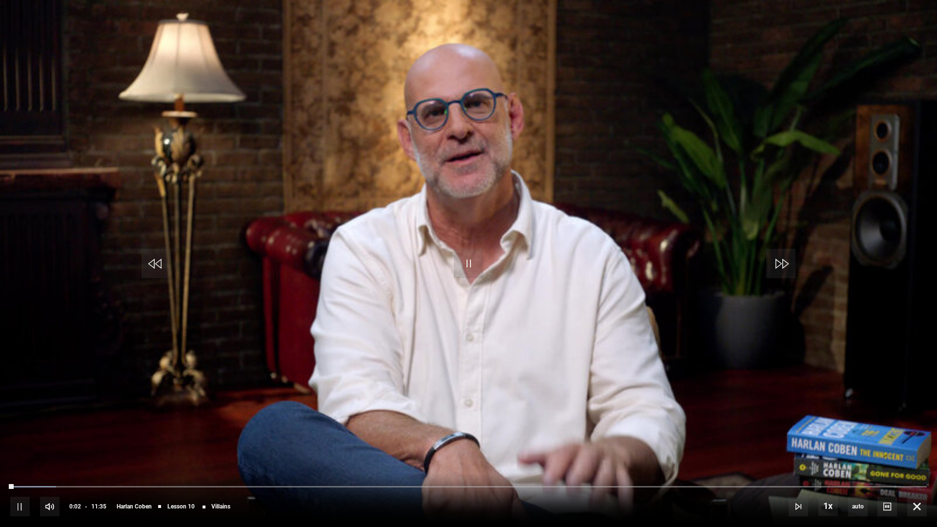
click at [23, 486] on div "10s Skip Back 10 seconds Pause 10s Skip Forward 10 seconds Loaded : 5.04% 00:07…" at bounding box center [468, 500] width 937 height 54
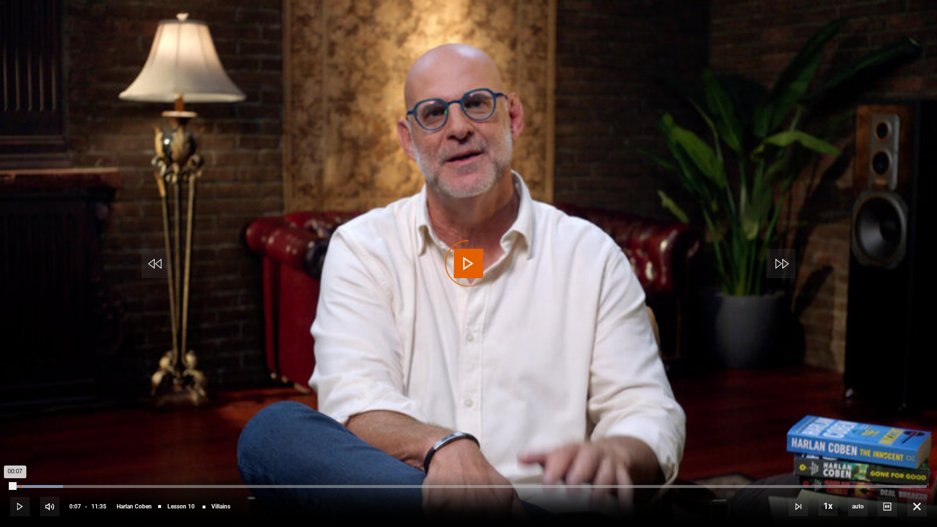
click at [20, 486] on div "Progress Bar" at bounding box center [36, 486] width 53 height 3
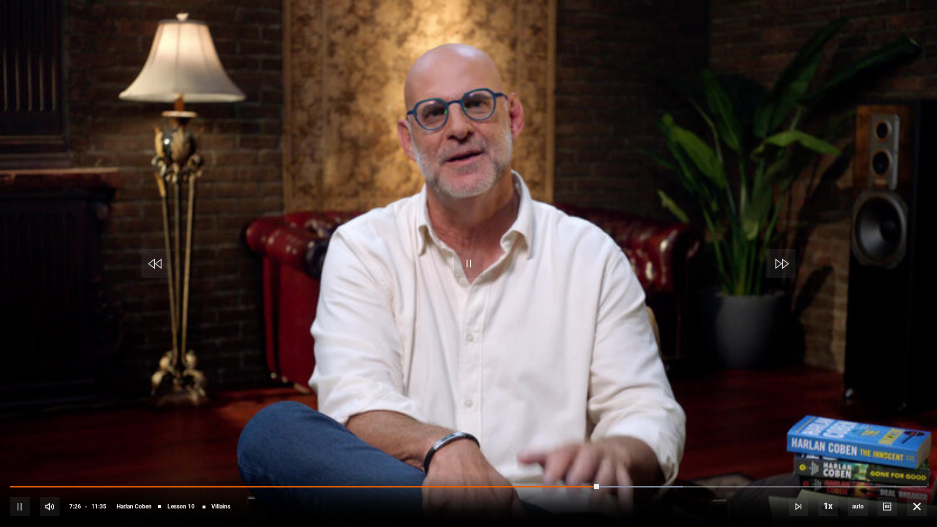
click at [719, 338] on video "Video Player" at bounding box center [468, 263] width 937 height 527
click at [697, 340] on video "Video Player" at bounding box center [468, 263] width 937 height 527
click at [597, 486] on div "10s Skip Back 10 seconds Pause 10s Skip Forward 10 seconds Loaded : 74.10% 00:1…" at bounding box center [468, 500] width 937 height 54
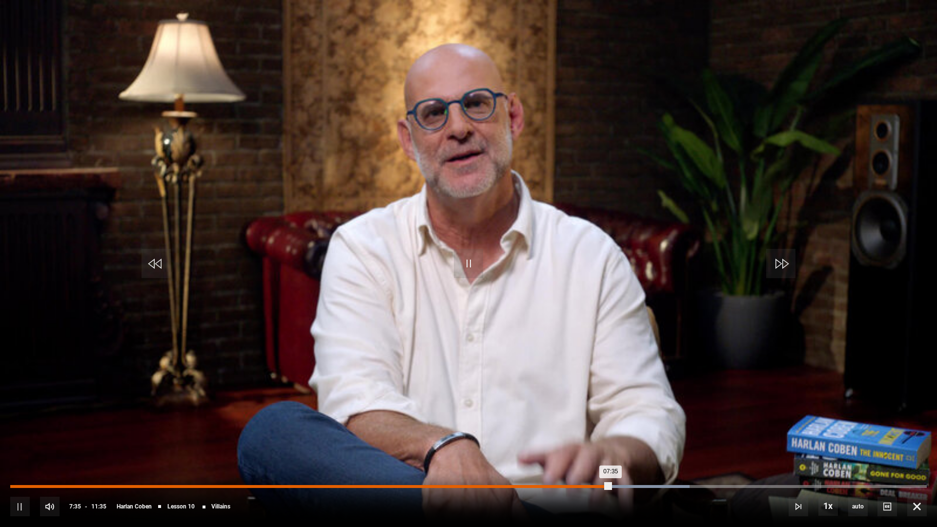
click at [597, 486] on div "07:24" at bounding box center [597, 486] width 1 height 3
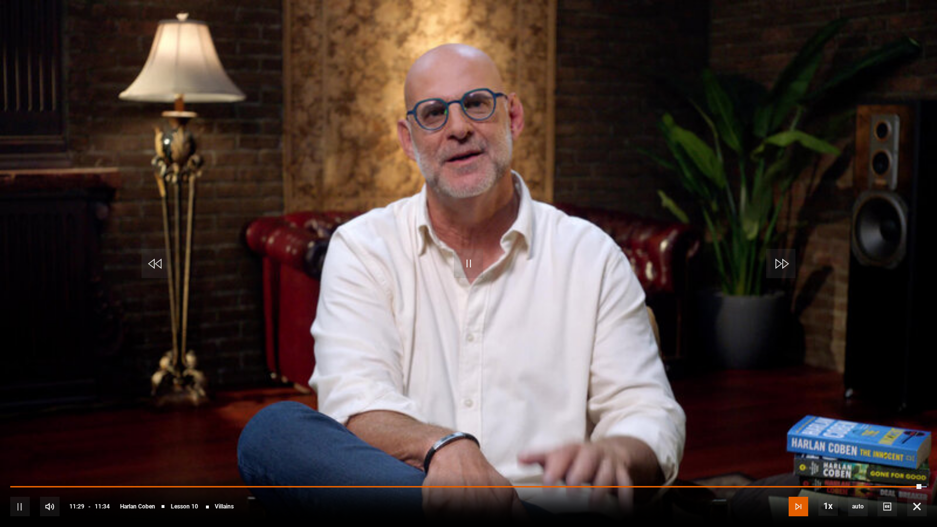
click at [796, 486] on span "Video Player" at bounding box center [799, 507] width 20 height 20
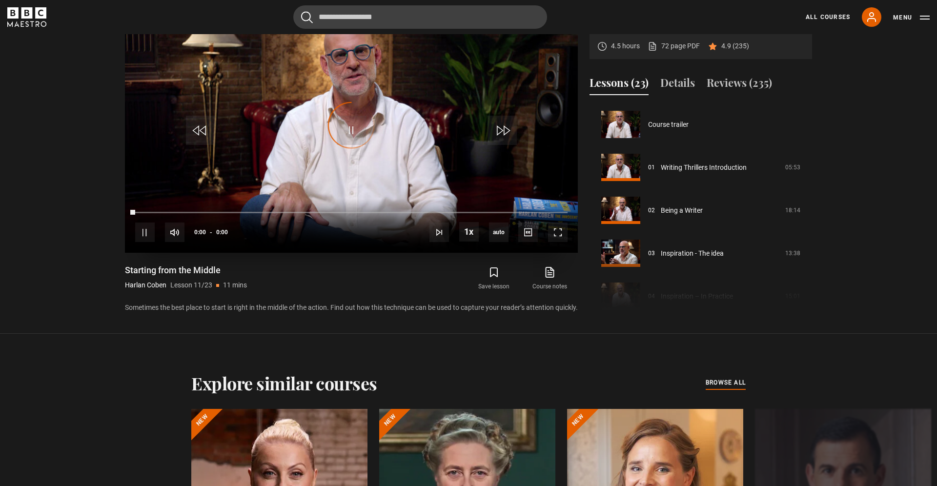
scroll to position [430, 0]
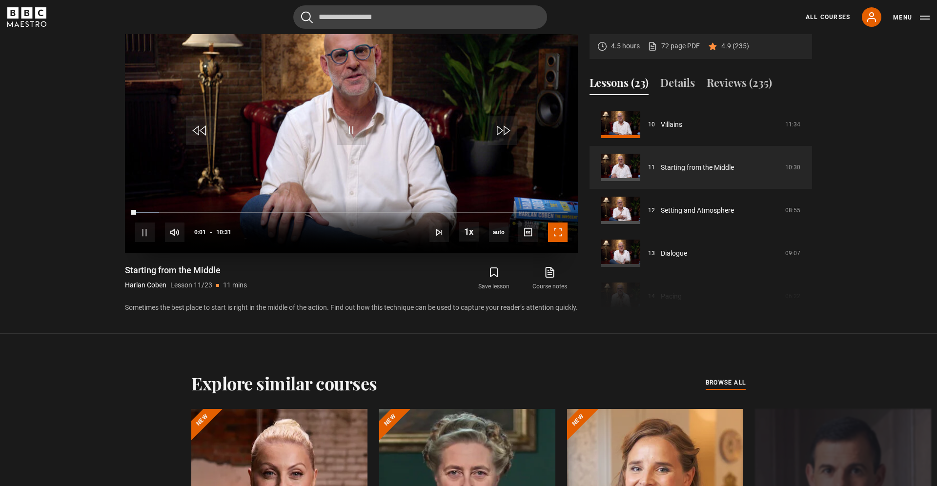
drag, startPoint x: 557, startPoint y: 230, endPoint x: 542, endPoint y: 273, distance: 45.4
click at [557, 229] on span "Video Player" at bounding box center [558, 233] width 20 height 20
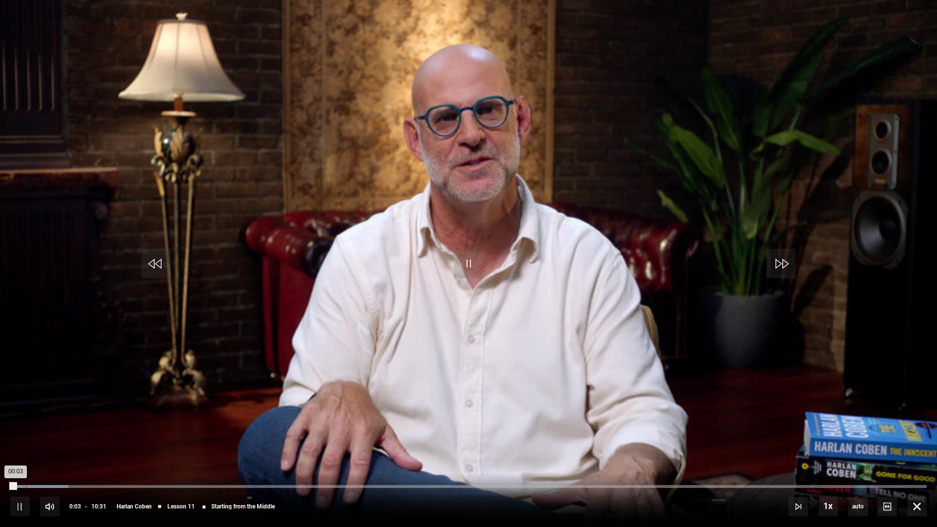
click at [25, 486] on div "Loaded : 6.34% 00:10 00:03" at bounding box center [468, 486] width 917 height 3
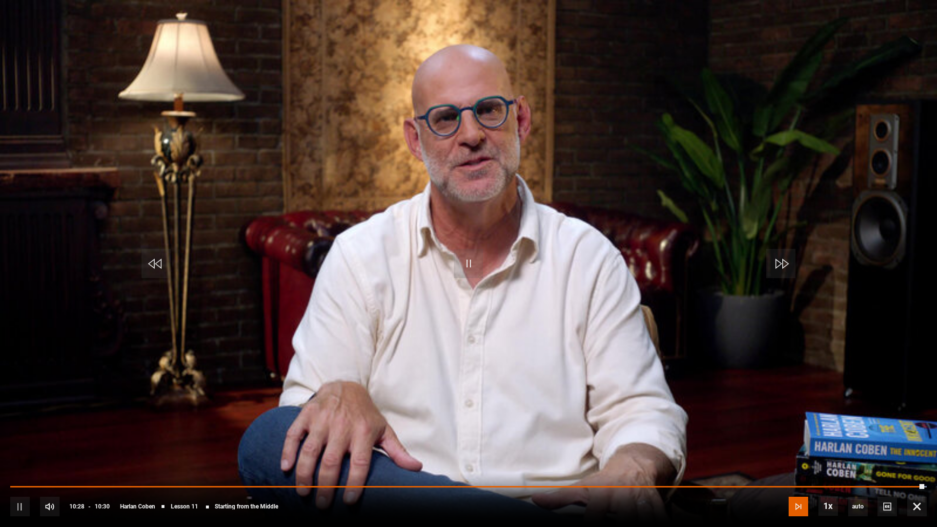
click at [802, 486] on span "Video Player" at bounding box center [799, 507] width 20 height 20
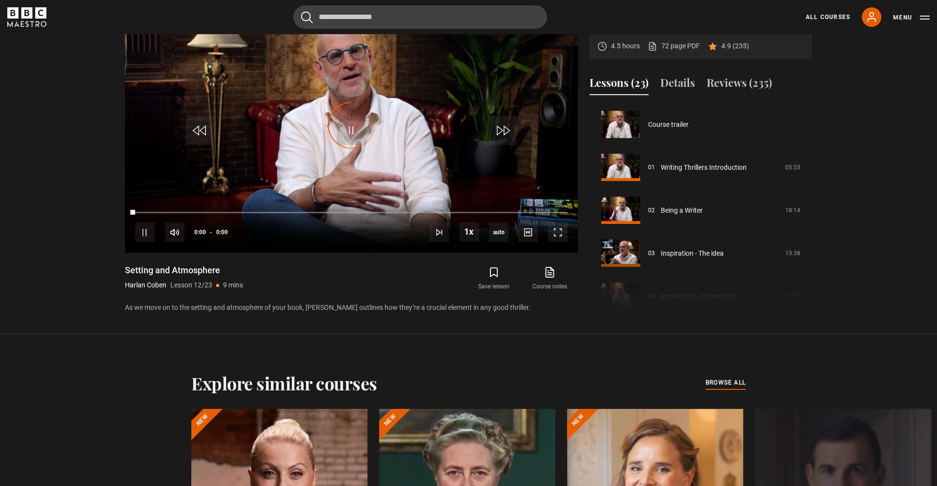
scroll to position [473, 0]
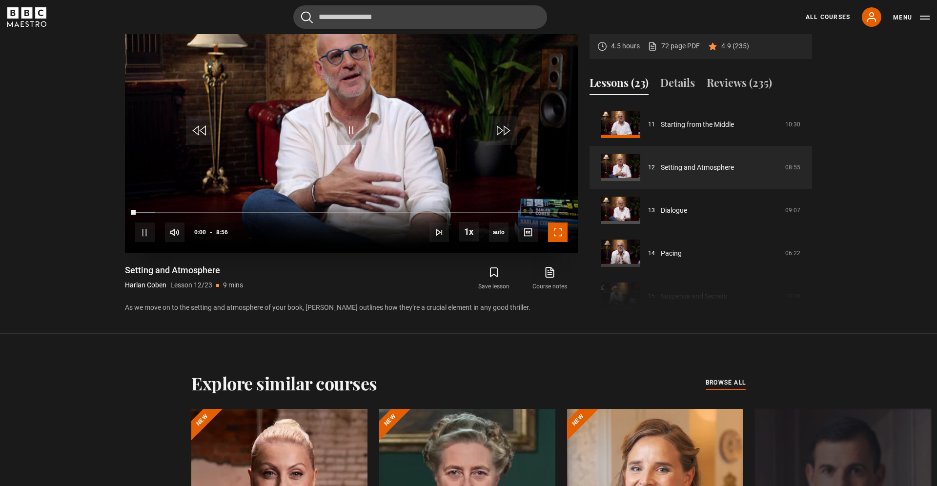
drag, startPoint x: 554, startPoint y: 232, endPoint x: 554, endPoint y: 273, distance: 41.5
click at [554, 232] on span "Video Player" at bounding box center [558, 233] width 20 height 20
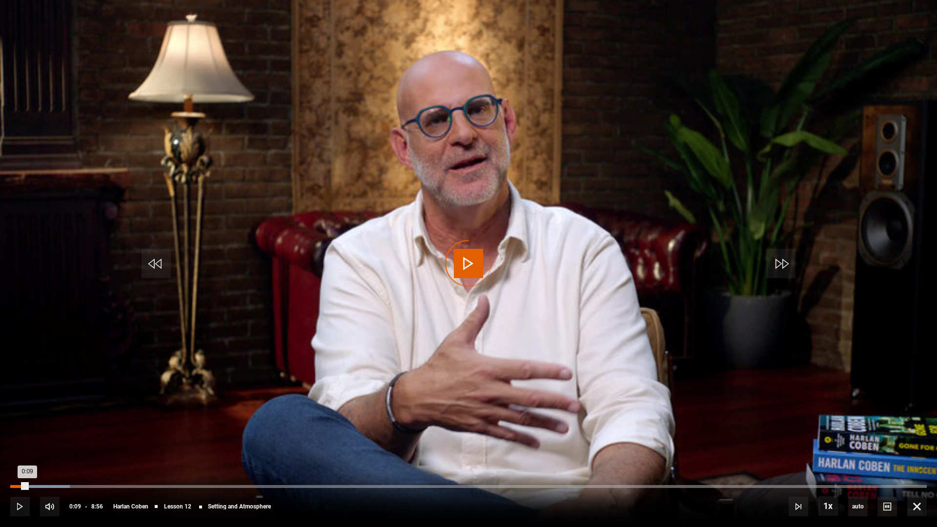
click at [27, 486] on div "Loaded : 6.53% 0:09 0:09" at bounding box center [468, 486] width 917 height 3
click at [33, 486] on div "Loaded : 9.33% 0:13 0:10" at bounding box center [468, 486] width 917 height 3
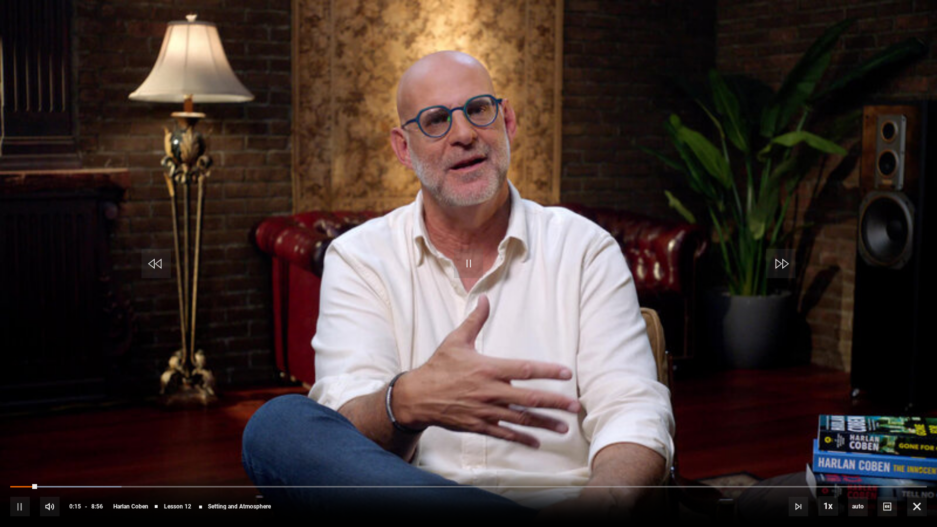
click at [560, 323] on video "Video Player" at bounding box center [468, 263] width 937 height 527
click at [477, 271] on span "Video Player" at bounding box center [468, 263] width 29 height 29
click at [514, 409] on video "Video Player" at bounding box center [468, 263] width 937 height 527
click at [579, 379] on video "Video Player" at bounding box center [468, 263] width 937 height 527
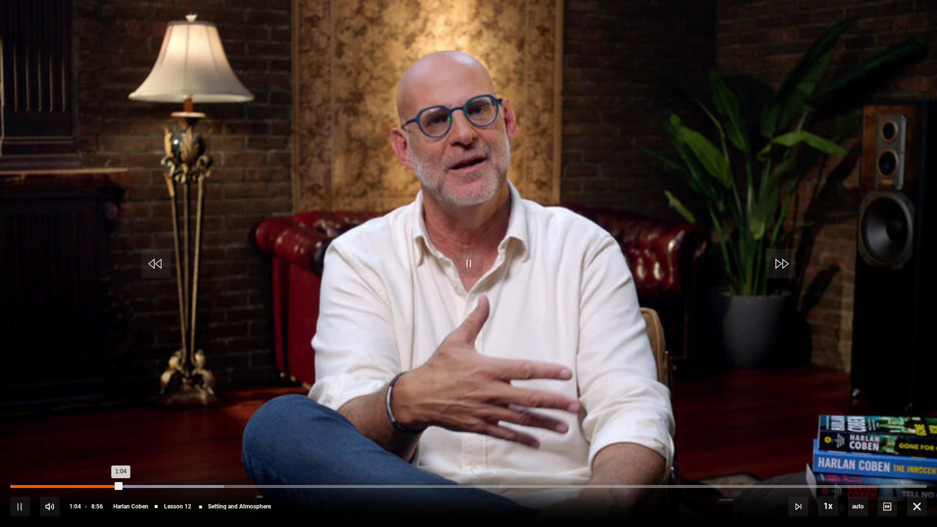
click at [82, 486] on div "1:04" at bounding box center [65, 486] width 111 height 3
click at [65, 486] on div "Loaded : 23.32% 0:31 0:31" at bounding box center [468, 486] width 917 height 3
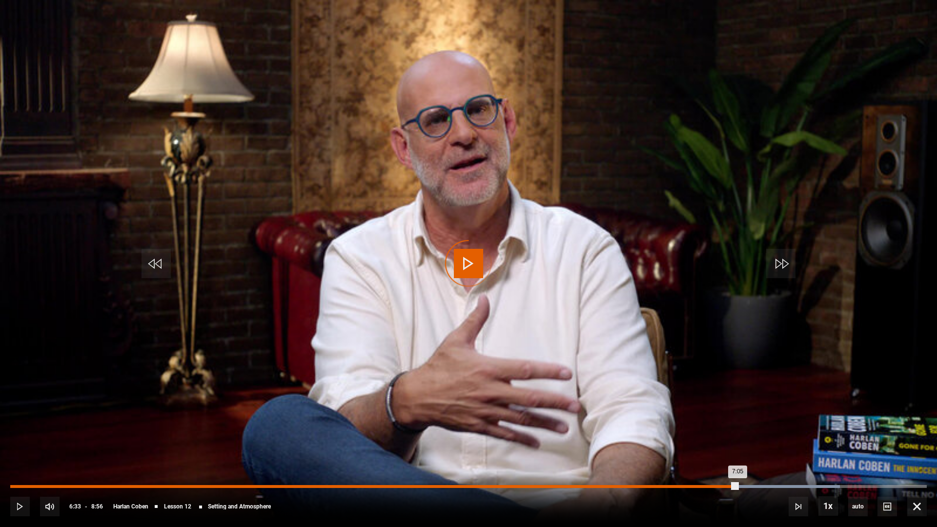
click at [683, 486] on div "Loaded : 90.49% 6:33 7:05" at bounding box center [468, 486] width 917 height 3
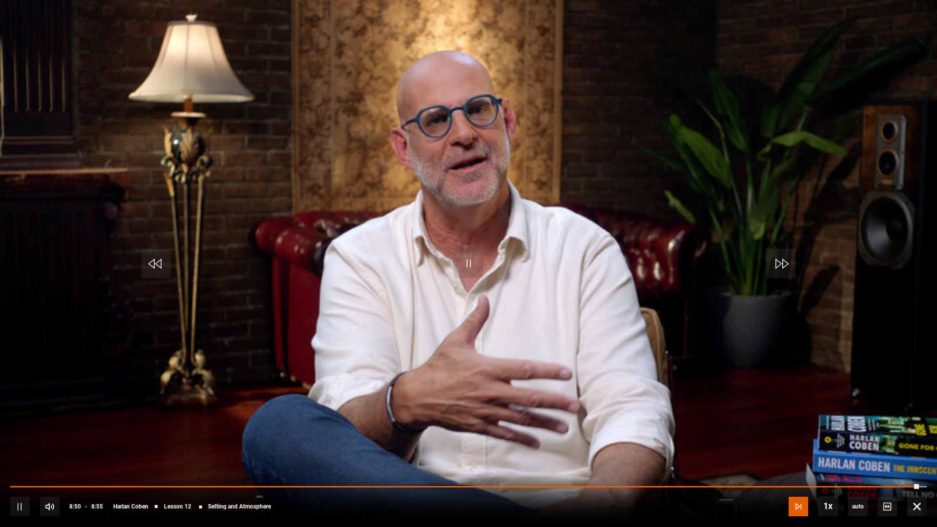
click at [794, 486] on span "Video Player" at bounding box center [799, 507] width 20 height 20
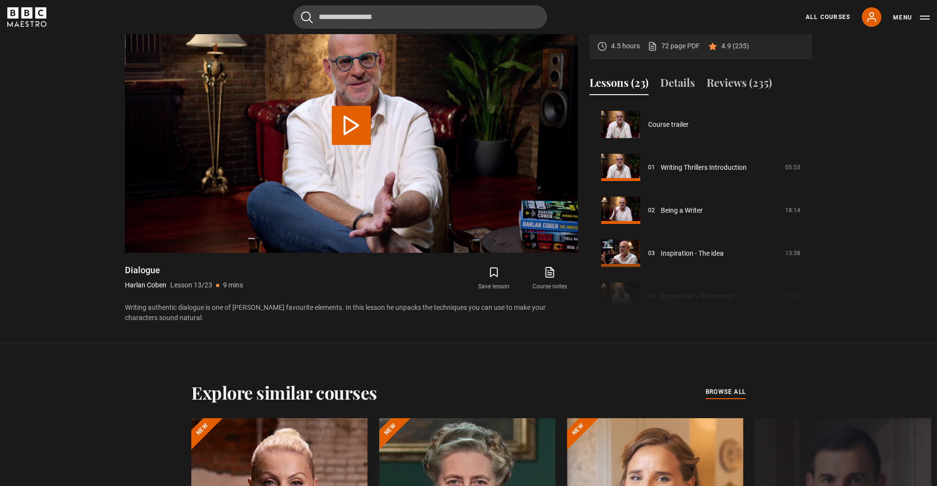
scroll to position [516, 0]
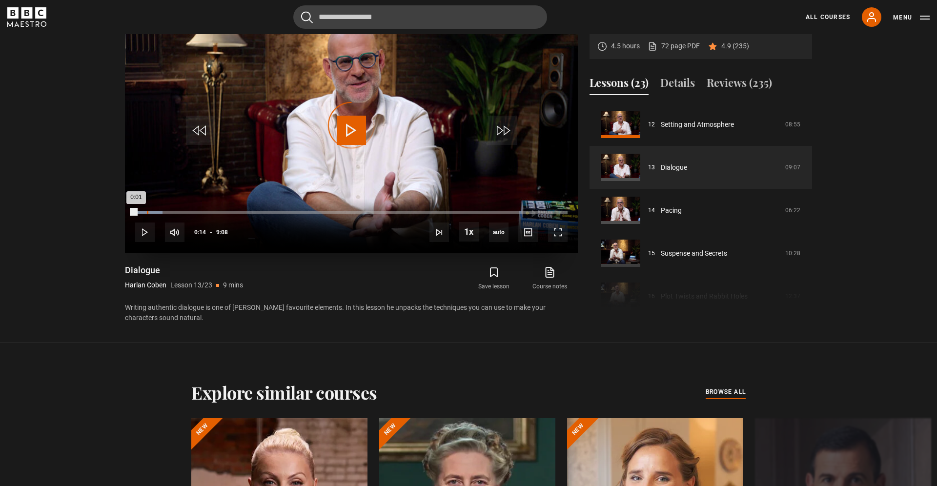
click at [147, 212] on div "Loaded : 6.39% 0:14 0:01" at bounding box center [351, 212] width 433 height 3
click at [143, 211] on div "10s Skip Back 10 seconds Pause 10s Skip Forward 10 seconds Loaded : 11.86% 2:53…" at bounding box center [351, 226] width 453 height 54
click at [145, 212] on div "0:13" at bounding box center [140, 212] width 11 height 3
click at [556, 231] on span "Video Player" at bounding box center [558, 233] width 20 height 20
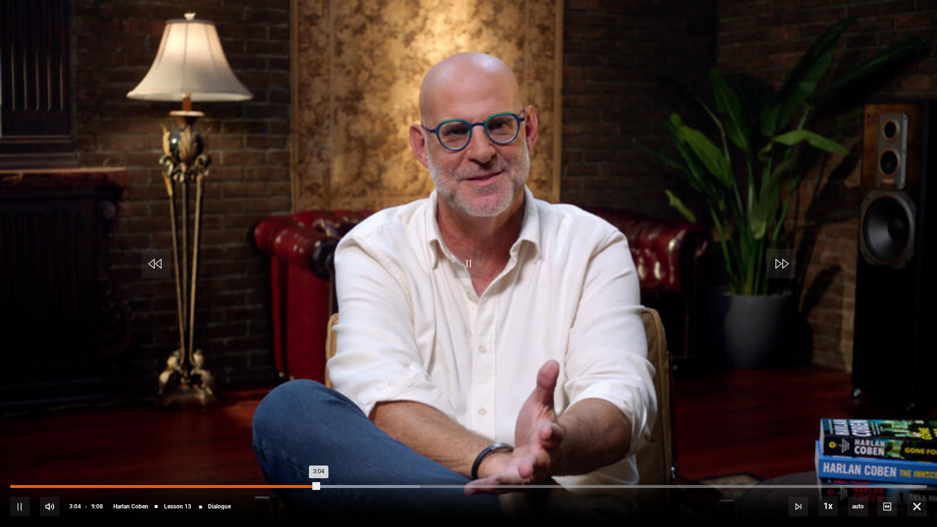
click at [301, 486] on div "2:53" at bounding box center [301, 486] width 1 height 3
click at [292, 486] on div "2:48" at bounding box center [292, 486] width 1 height 3
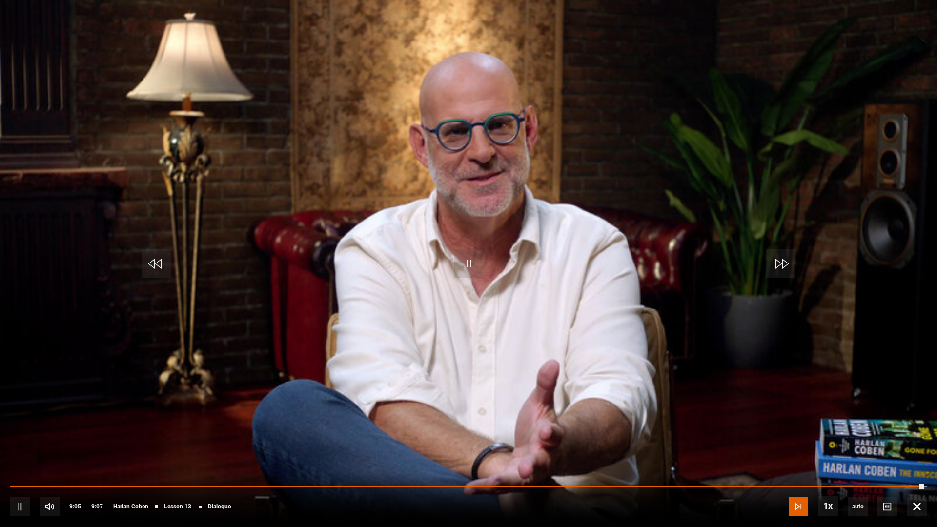
click at [801, 486] on span "Video Player" at bounding box center [799, 507] width 20 height 20
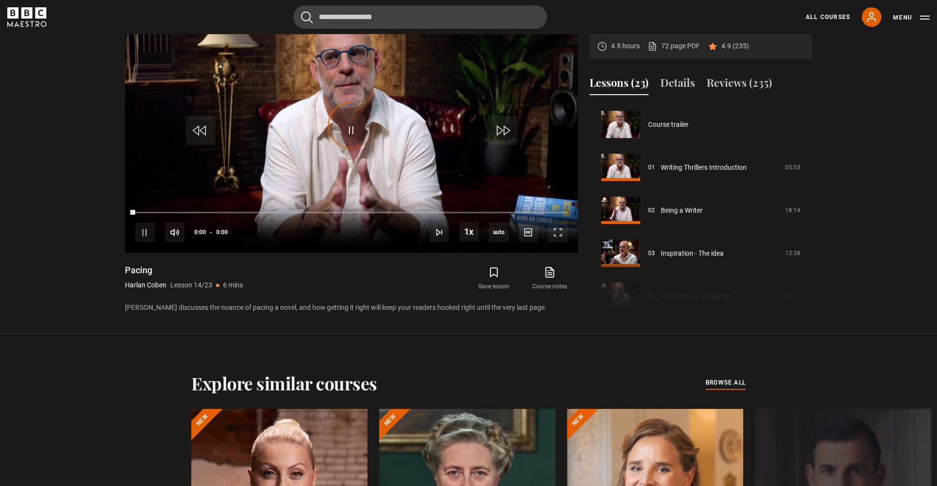
scroll to position [559, 0]
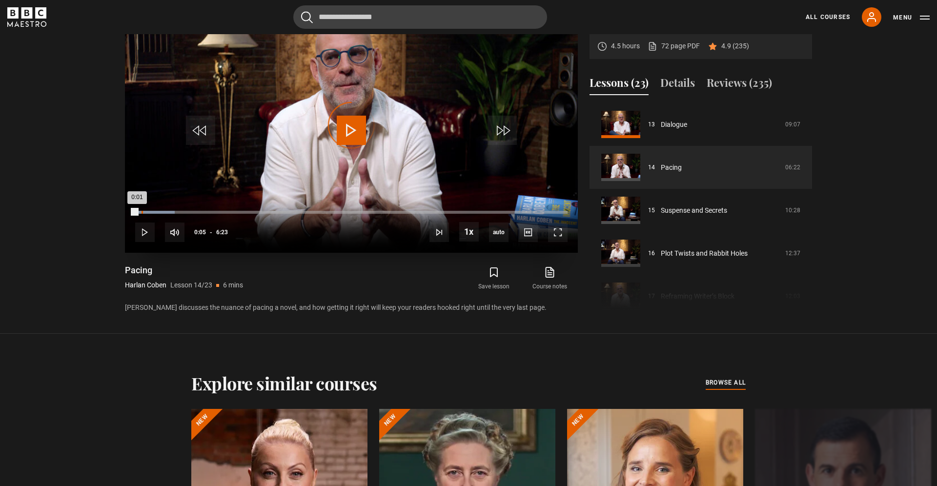
click at [142, 212] on div "Loaded : 9.14% 0:05 0:01" at bounding box center [351, 212] width 433 height 3
click at [146, 213] on div "Loaded : 11.75% 0:09 0:06" at bounding box center [351, 212] width 433 height 3
click at [148, 213] on div "Loaded : 13.05% 0:11 0:10" at bounding box center [351, 212] width 433 height 3
click at [555, 235] on span "Video Player" at bounding box center [558, 233] width 20 height 20
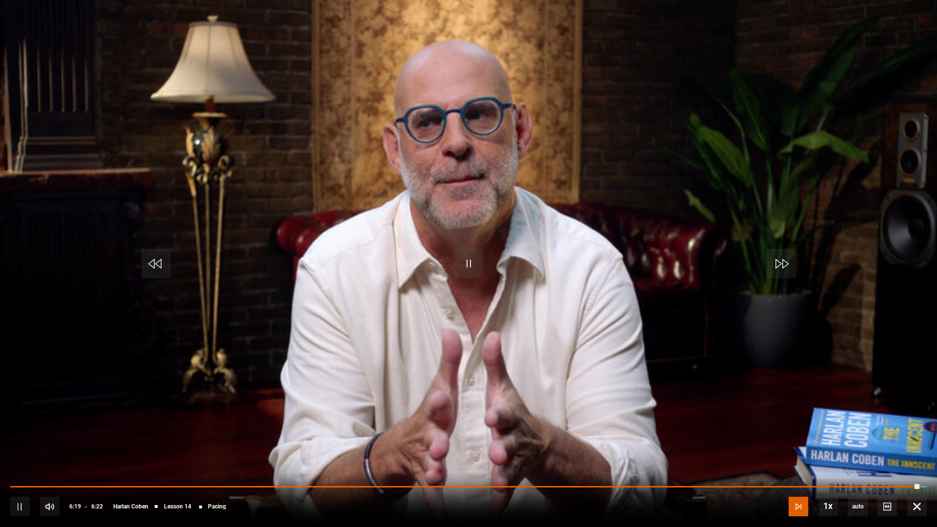
click at [795, 486] on span "Video Player" at bounding box center [799, 507] width 20 height 20
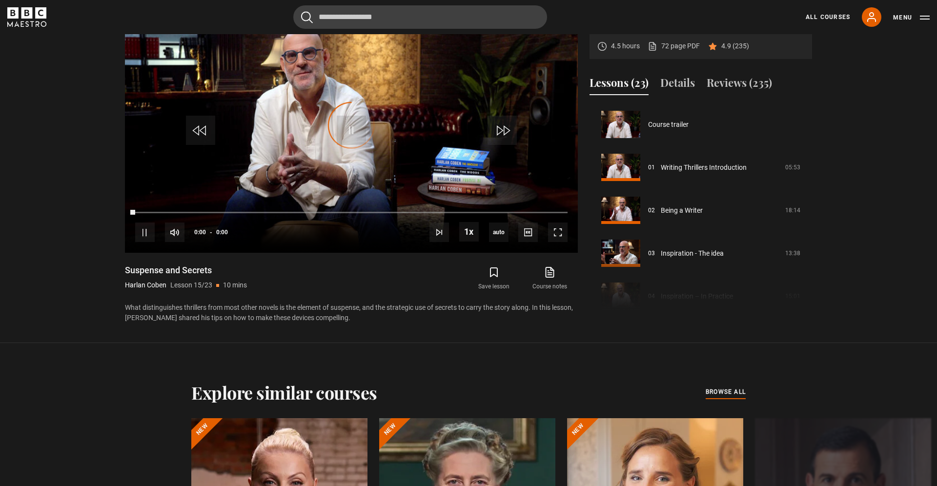
scroll to position [602, 0]
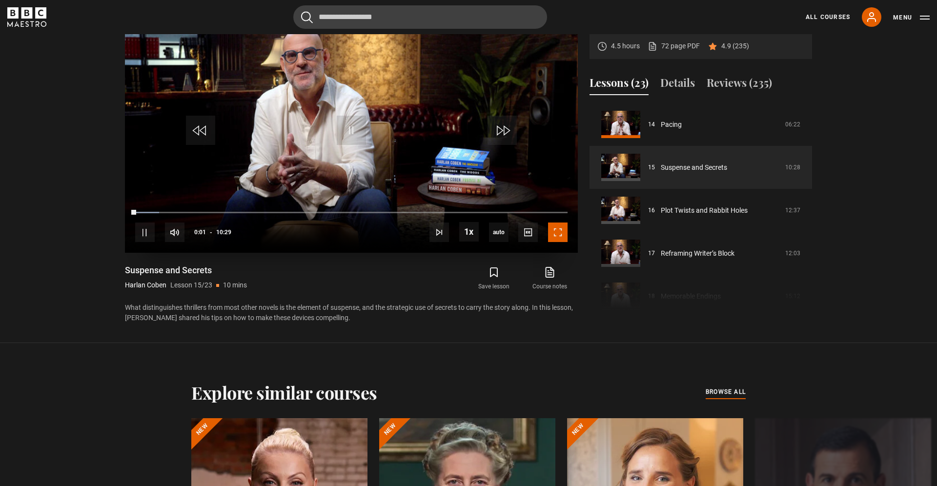
click at [556, 230] on span "Video Player" at bounding box center [558, 233] width 20 height 20
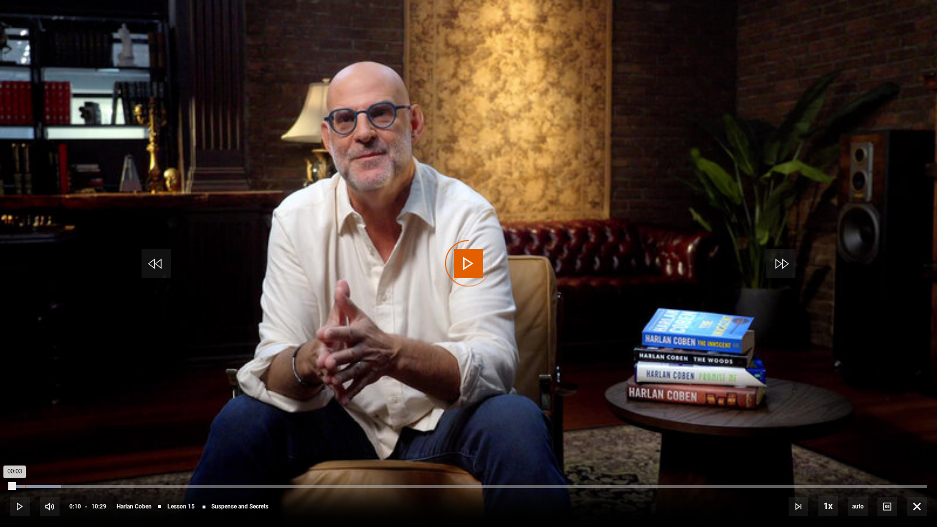
click at [25, 486] on div "Loaded : 5.56% 00:10 00:03" at bounding box center [468, 486] width 917 height 3
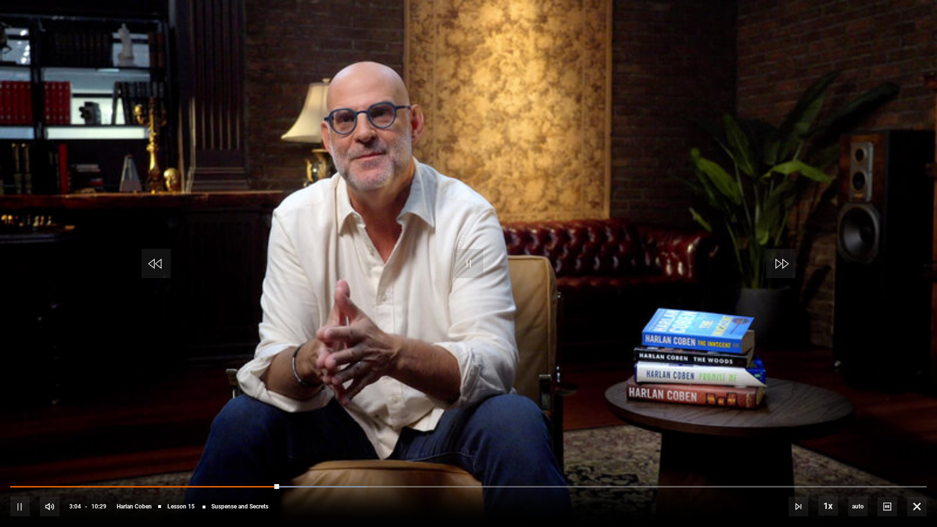
click at [219, 486] on div "10s Skip Back 10 seconds Pause 10s Skip Forward 10 seconds Loaded : 38.95% 02:0…" at bounding box center [468, 500] width 937 height 54
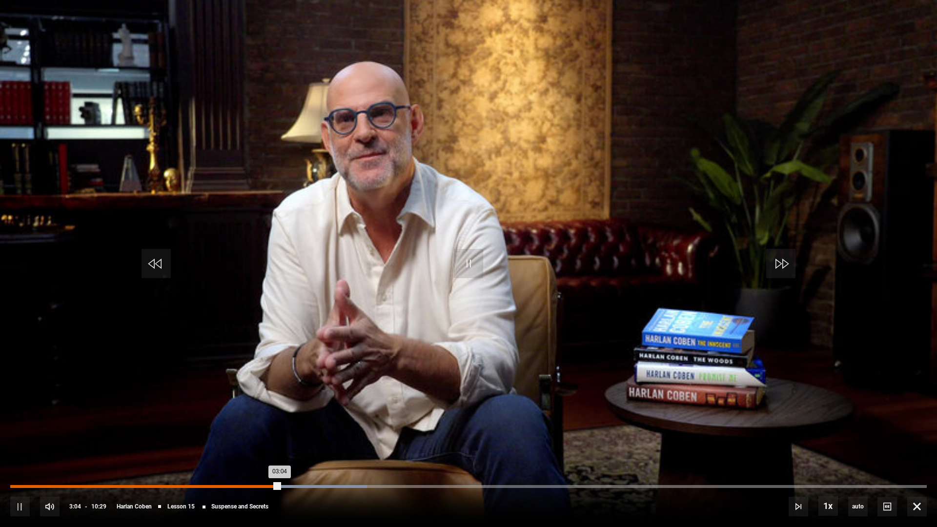
click at [217, 486] on div "03:04" at bounding box center [145, 486] width 270 height 3
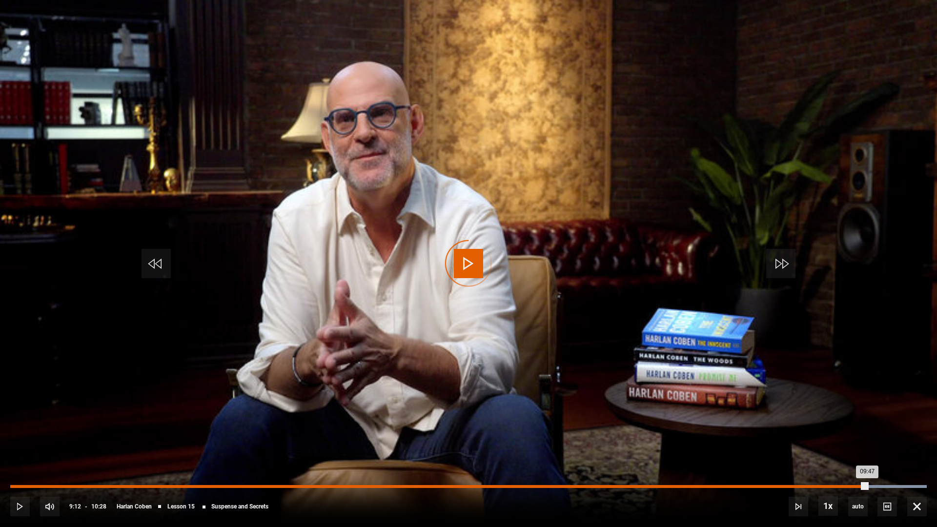
click at [817, 486] on div "09:47" at bounding box center [438, 486] width 857 height 3
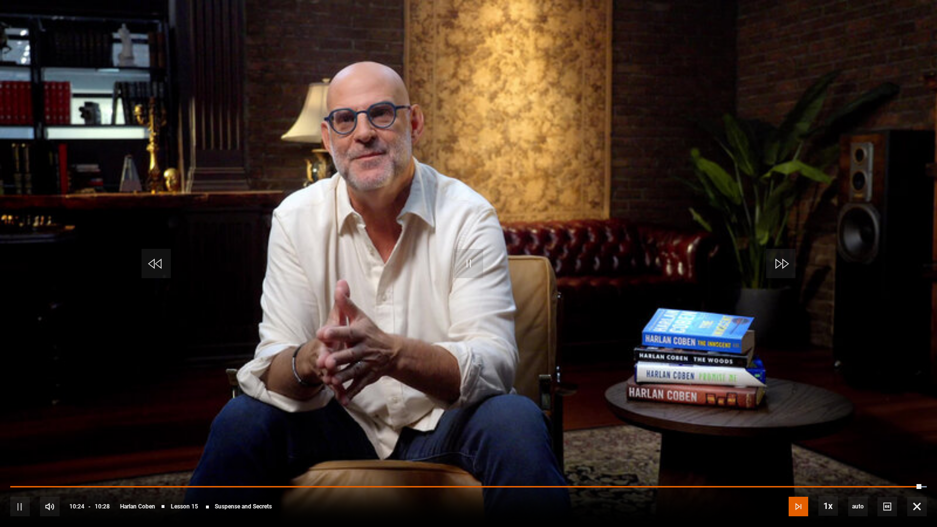
click at [803, 486] on span "Video Player" at bounding box center [799, 507] width 20 height 20
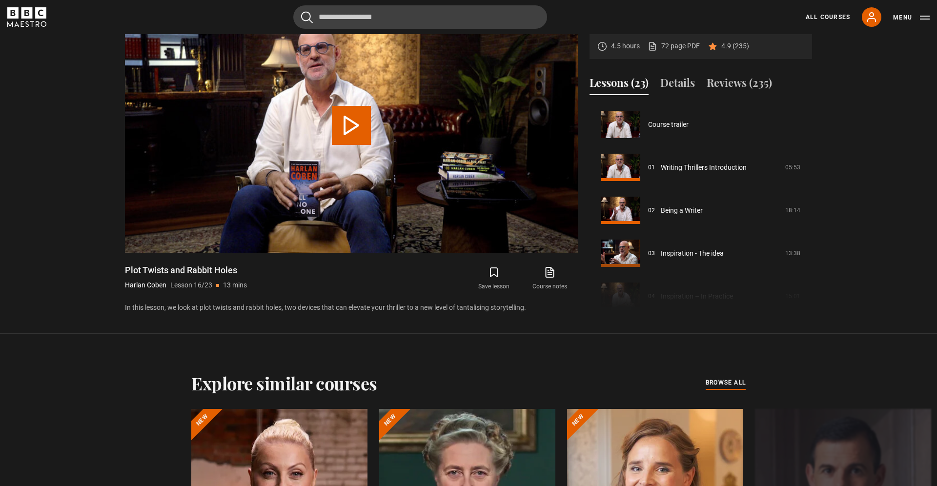
scroll to position [644, 0]
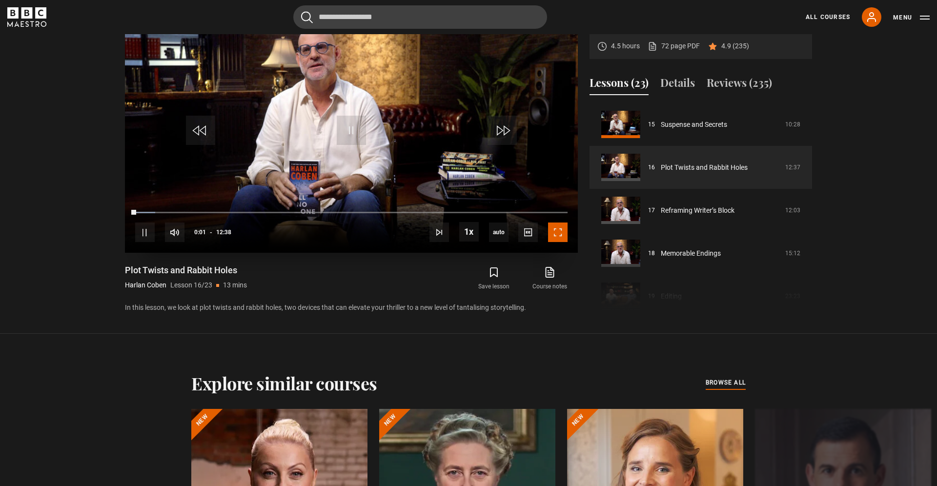
click at [561, 240] on span "Video Player" at bounding box center [558, 233] width 20 height 20
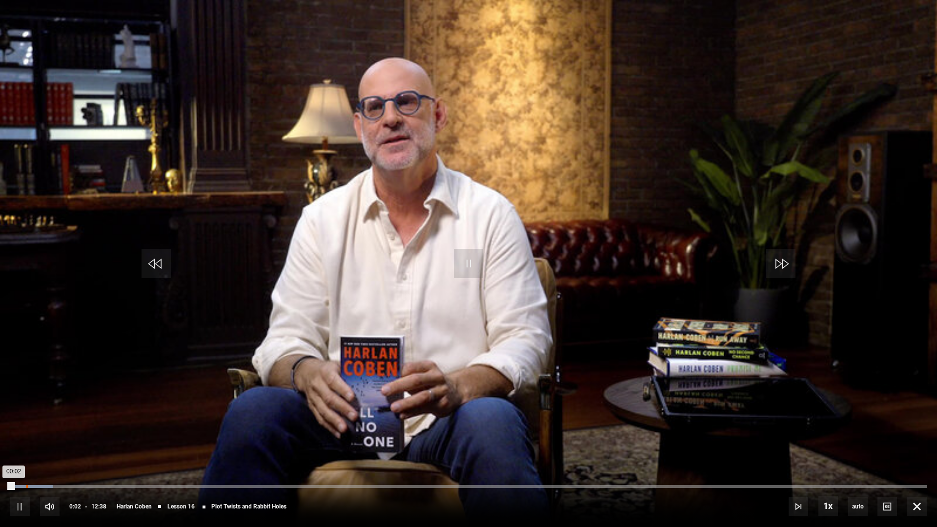
click at [26, 486] on div "Loaded : 4.62% 00:13 00:02" at bounding box center [468, 486] width 917 height 3
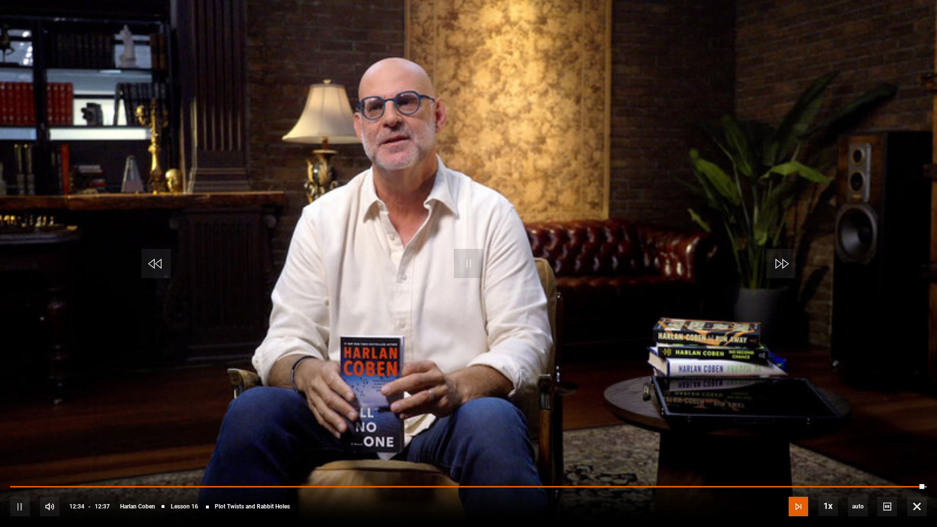
click at [796, 486] on span "Video Player" at bounding box center [799, 507] width 20 height 20
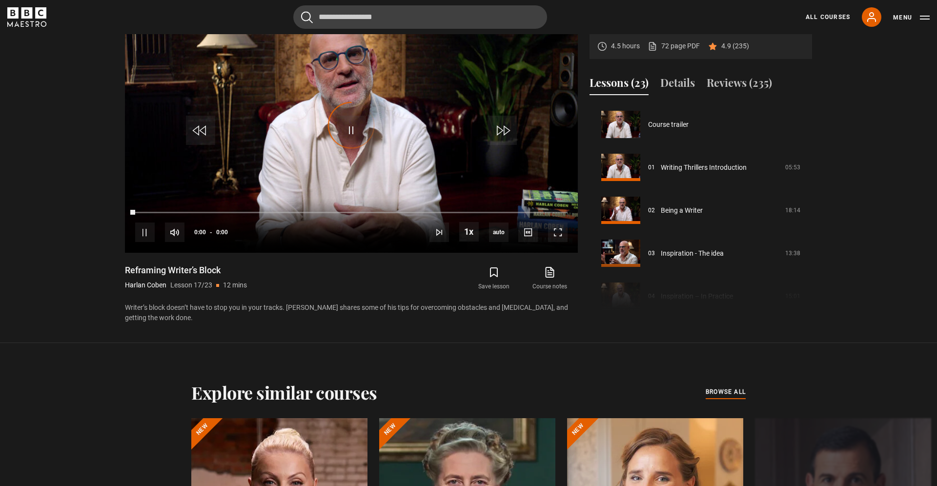
scroll to position [687, 0]
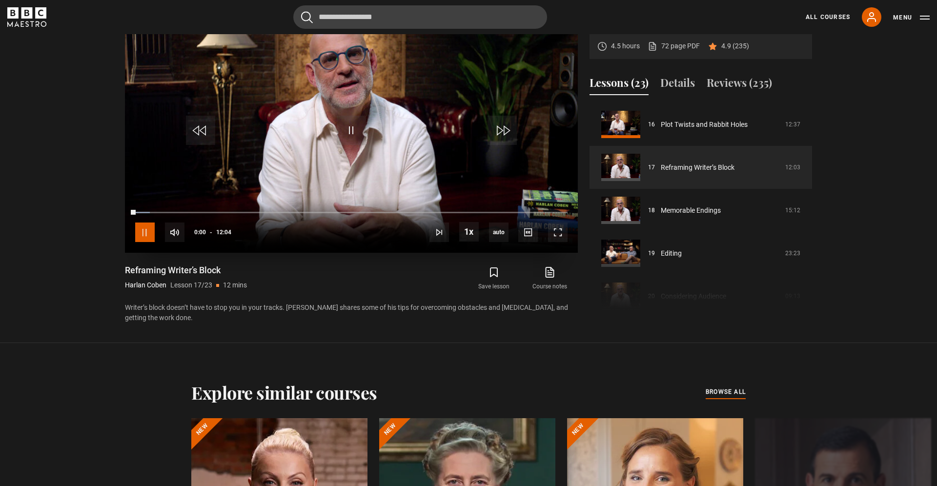
click at [145, 234] on span "Video Player" at bounding box center [145, 233] width 20 height 20
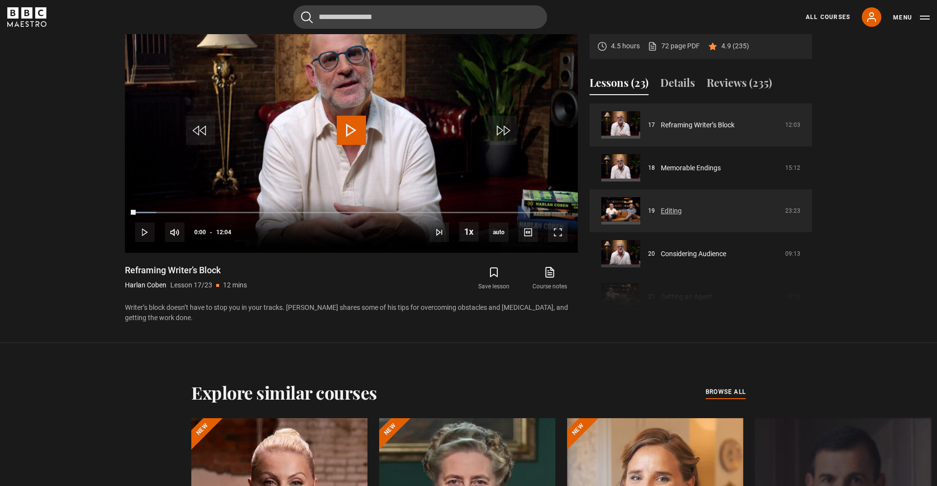
scroll to position [733, 0]
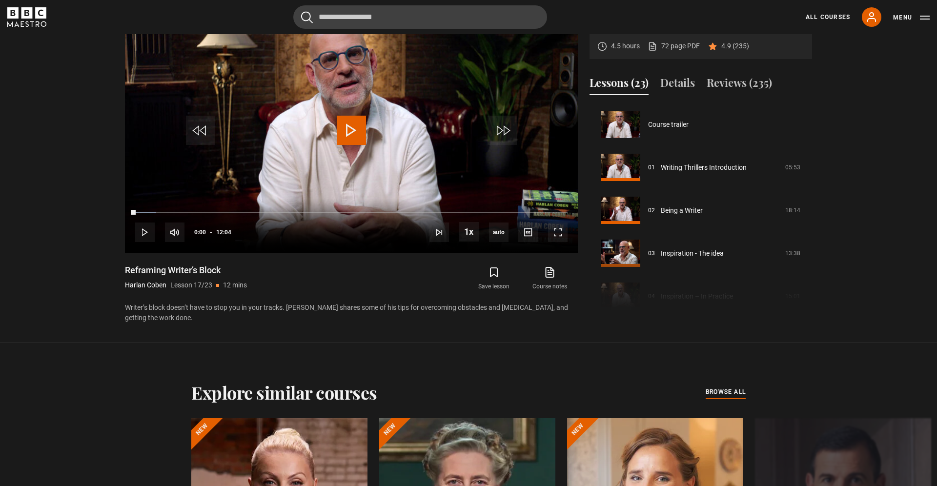
scroll to position [733, 0]
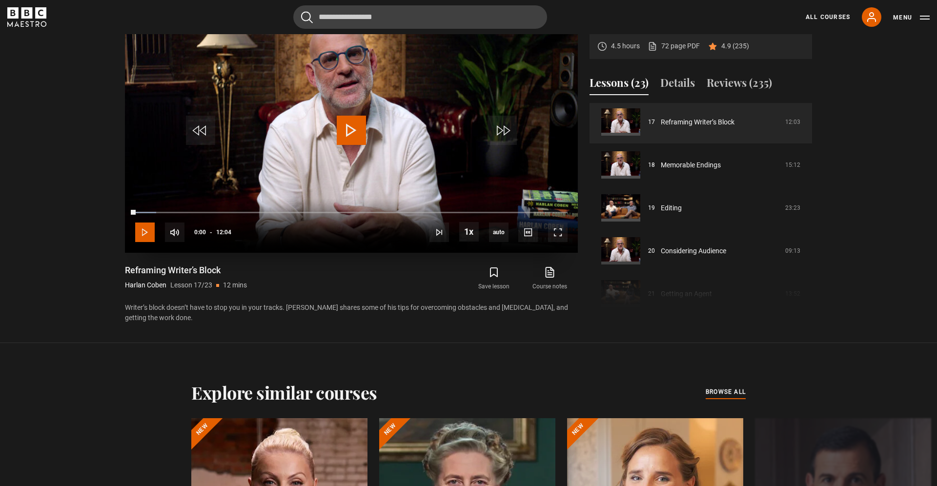
click at [143, 235] on span "Video Player" at bounding box center [145, 233] width 20 height 20
click at [562, 233] on span "Video Player" at bounding box center [558, 233] width 20 height 20
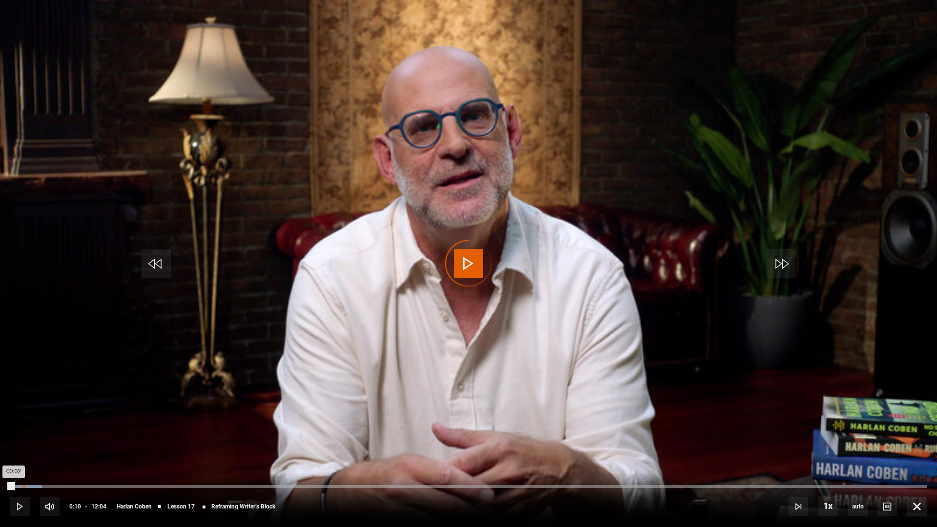
click at [23, 486] on div "Loaded : 3.45% 00:10 00:02" at bounding box center [468, 486] width 917 height 3
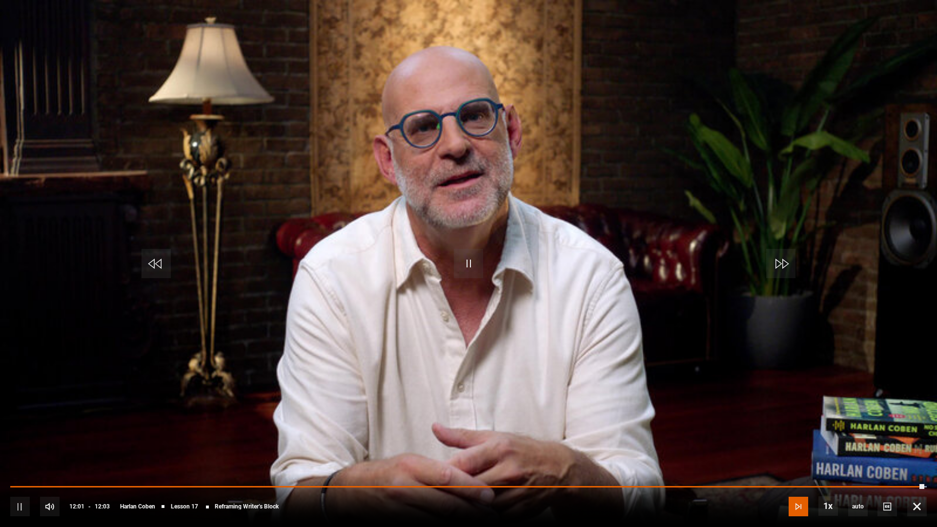
click at [796, 486] on span "Video Player" at bounding box center [799, 507] width 20 height 20
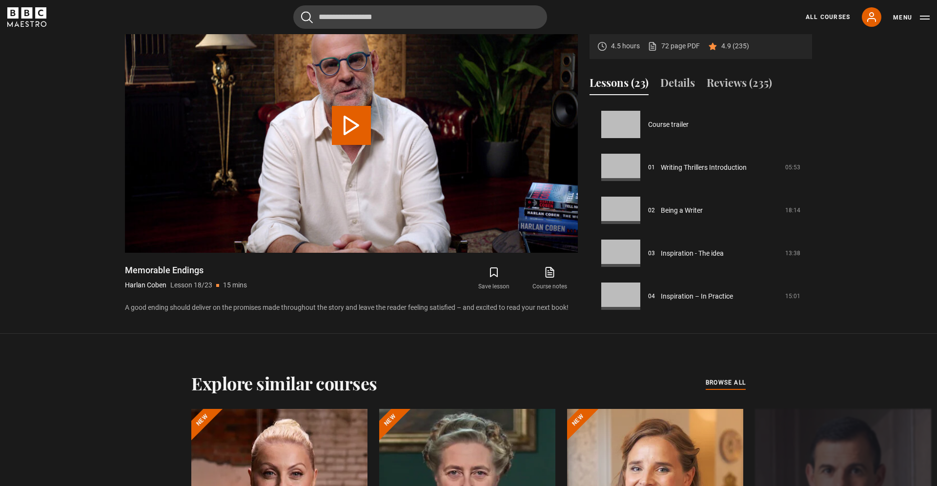
scroll to position [730, 0]
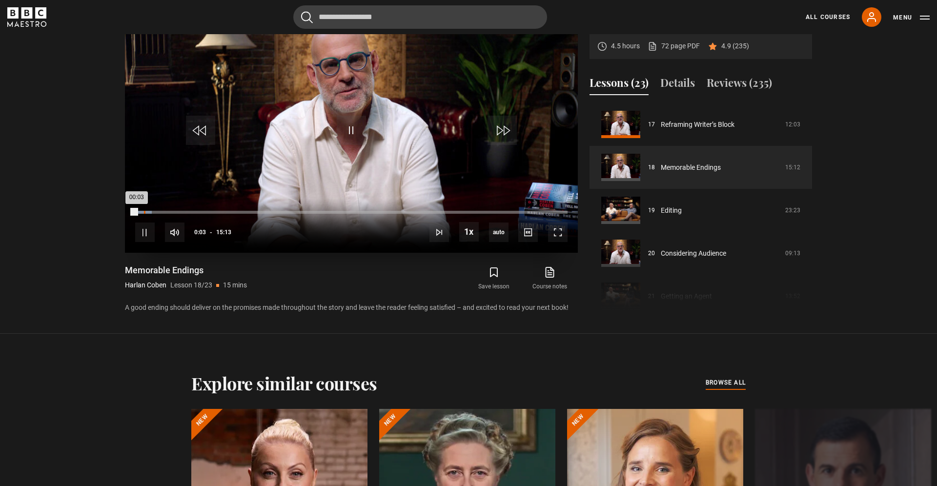
click at [145, 212] on div "00:18" at bounding box center [144, 212] width 1 height 3
click at [138, 213] on div "Loaded : 8.76% 00:05 00:05" at bounding box center [351, 212] width 433 height 3
click at [140, 213] on div "Progress Bar" at bounding box center [154, 212] width 38 height 3
click at [560, 235] on span "Video Player" at bounding box center [558, 233] width 20 height 20
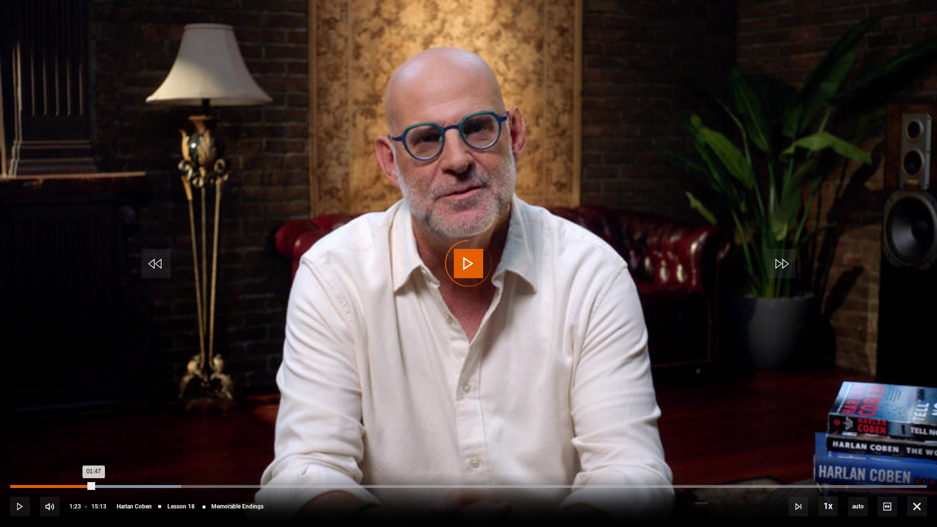
click at [94, 486] on div "Loaded : 18.62% 01:23 01:47" at bounding box center [468, 486] width 917 height 3
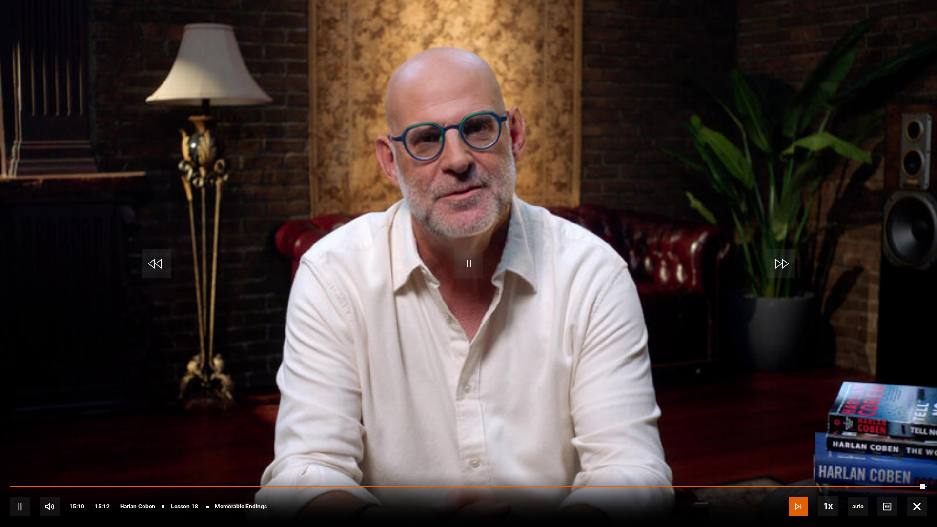
click at [799, 486] on span "Video Player" at bounding box center [799, 507] width 20 height 20
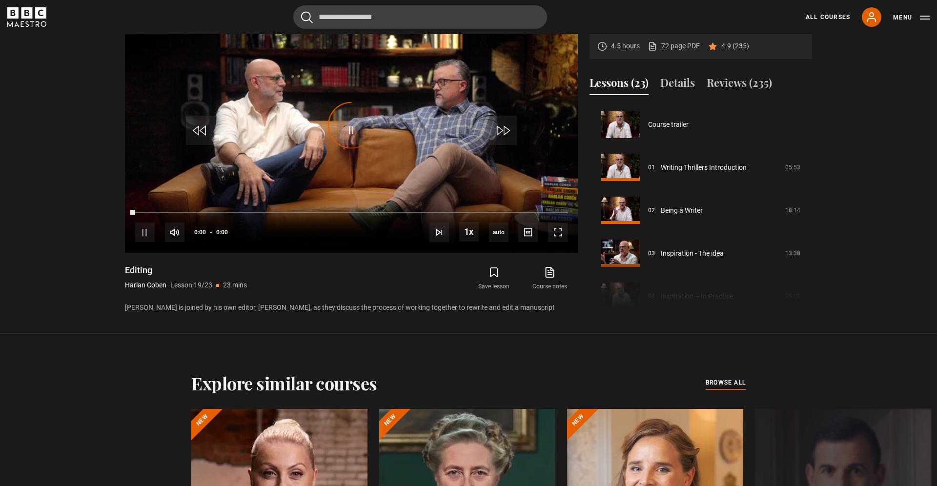
scroll to position [773, 0]
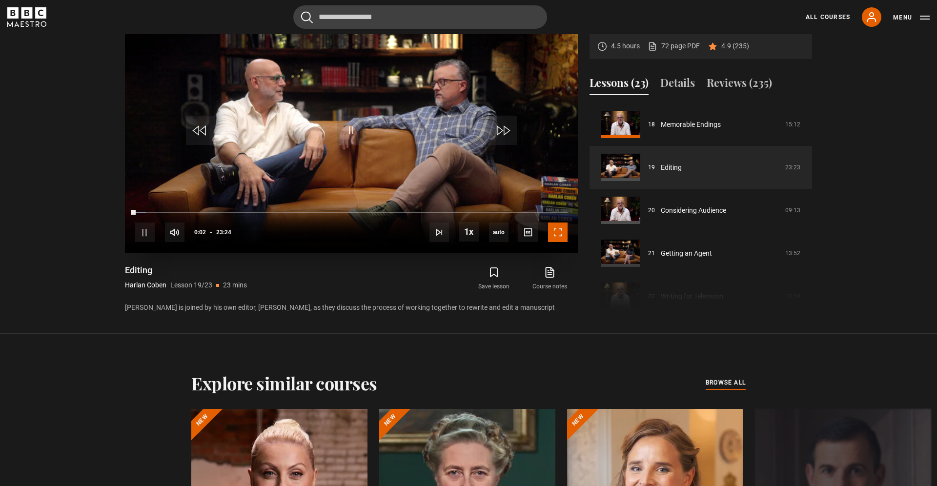
click at [562, 231] on span "Video Player" at bounding box center [558, 233] width 20 height 20
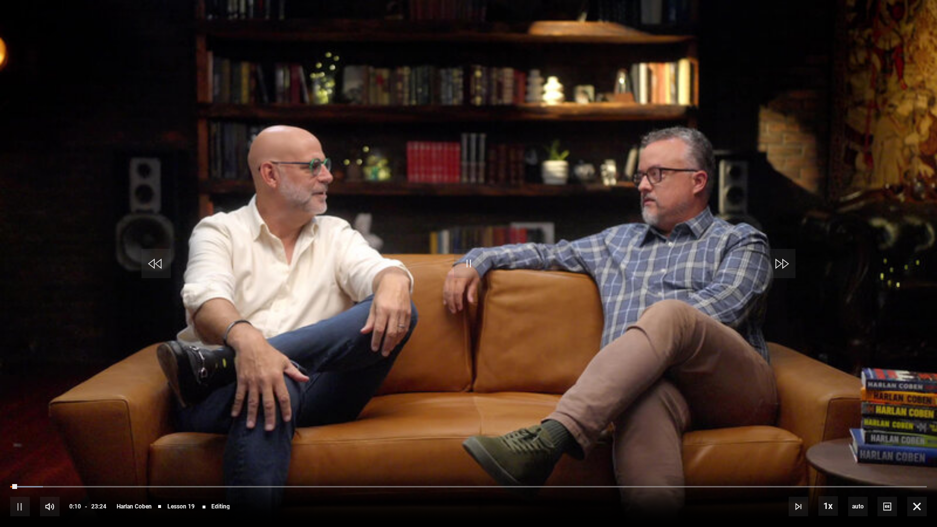
click at [642, 400] on video "Video Player" at bounding box center [468, 263] width 937 height 527
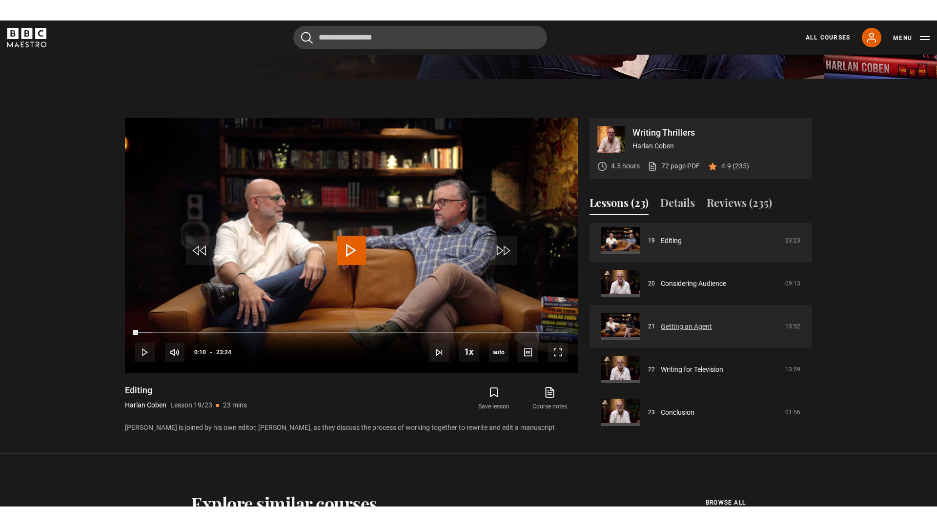
scroll to position [820, 0]
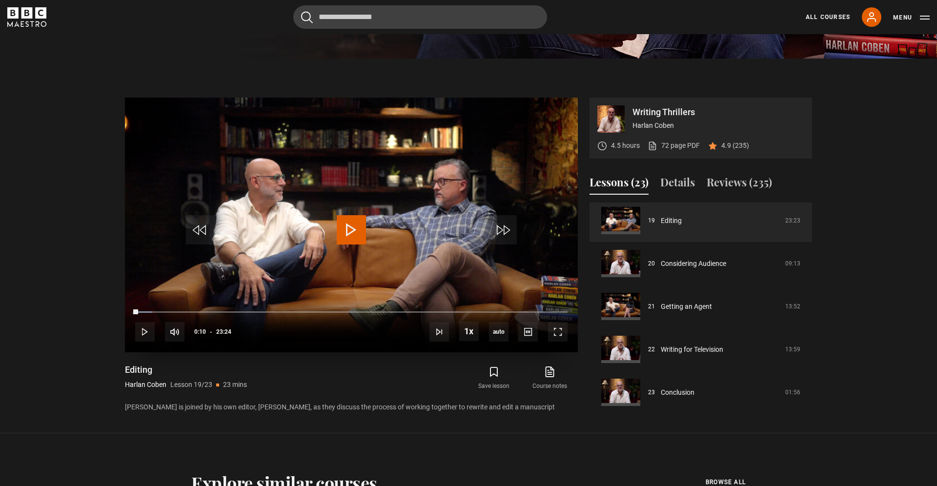
click at [346, 232] on span "Video Player" at bounding box center [351, 229] width 29 height 29
click at [557, 329] on span "Video Player" at bounding box center [558, 332] width 20 height 20
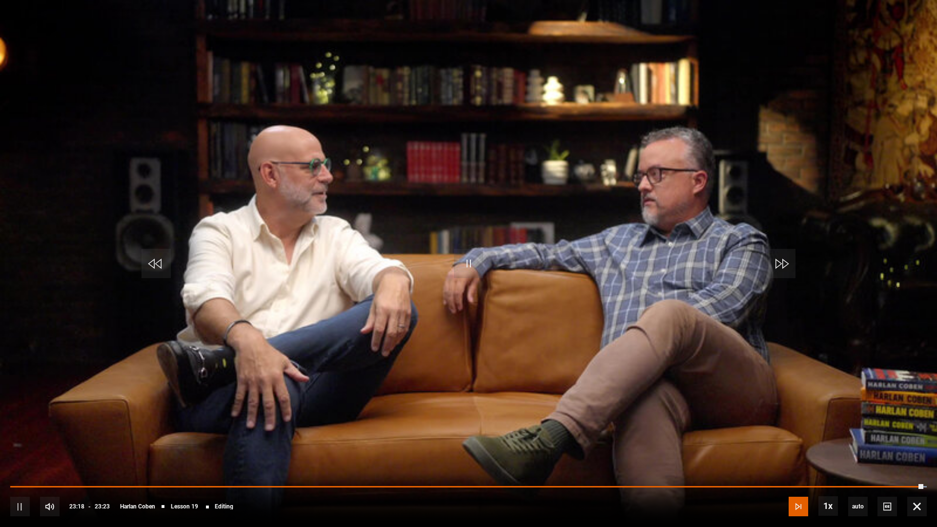
click at [798, 486] on span "Video Player" at bounding box center [799, 507] width 20 height 20
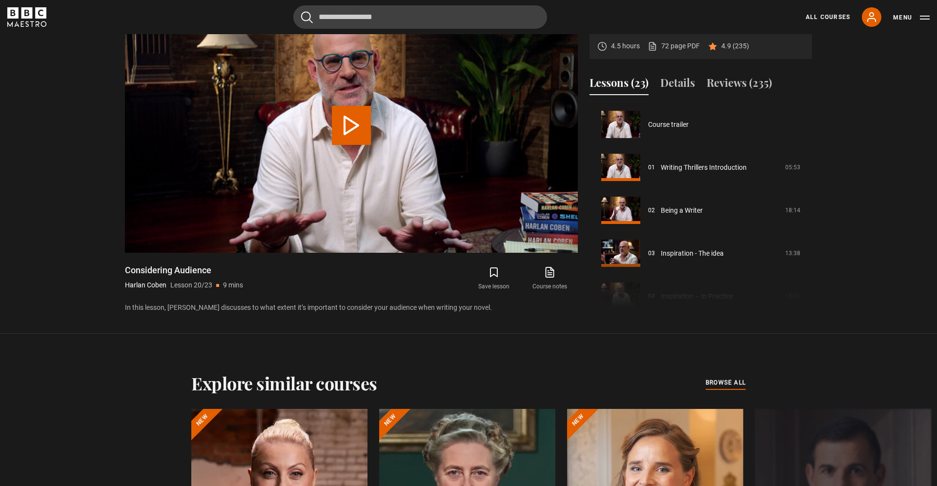
scroll to position [816, 0]
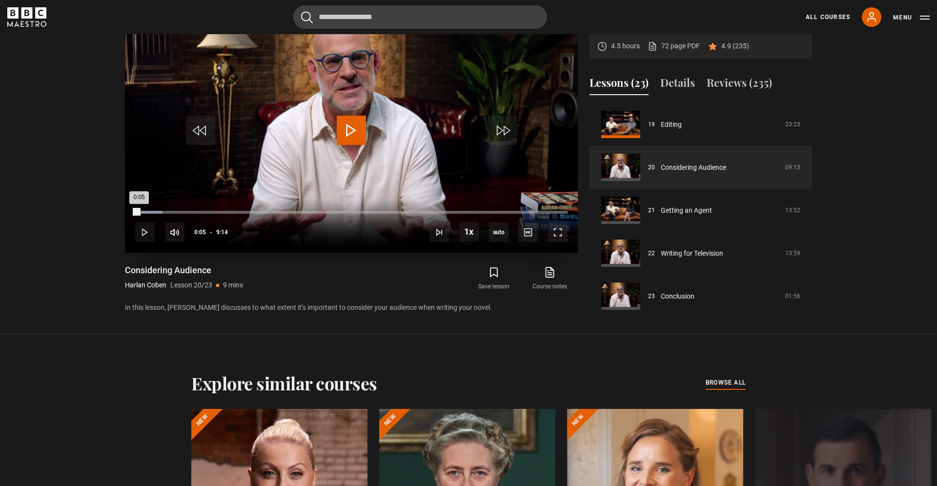
click at [139, 212] on div "Loaded : 6.32% 0:05 0:05" at bounding box center [351, 212] width 433 height 3
click at [561, 230] on span "Video Player" at bounding box center [558, 233] width 20 height 20
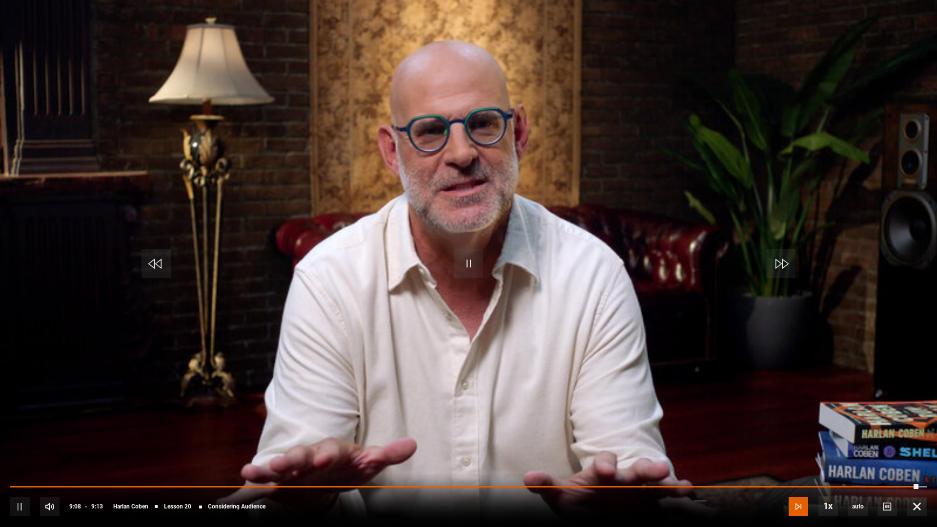
click at [798, 486] on span "Video Player" at bounding box center [799, 507] width 20 height 20
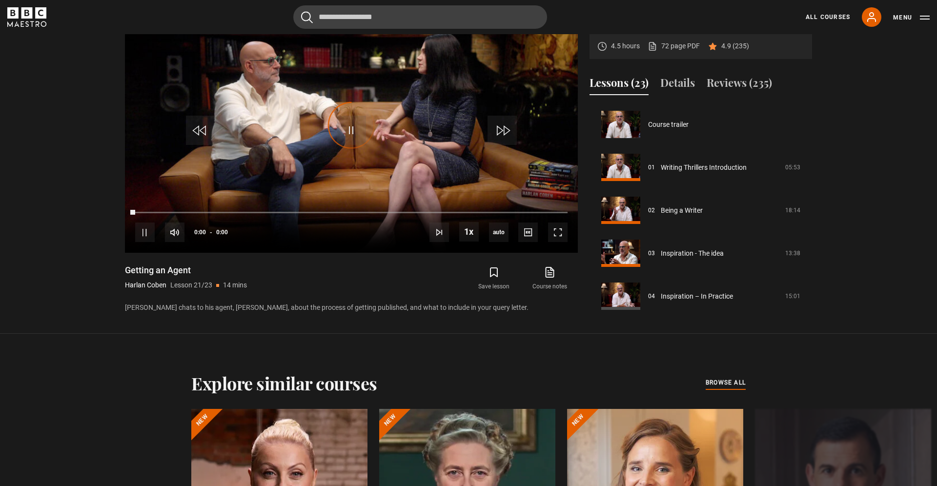
scroll to position [820, 0]
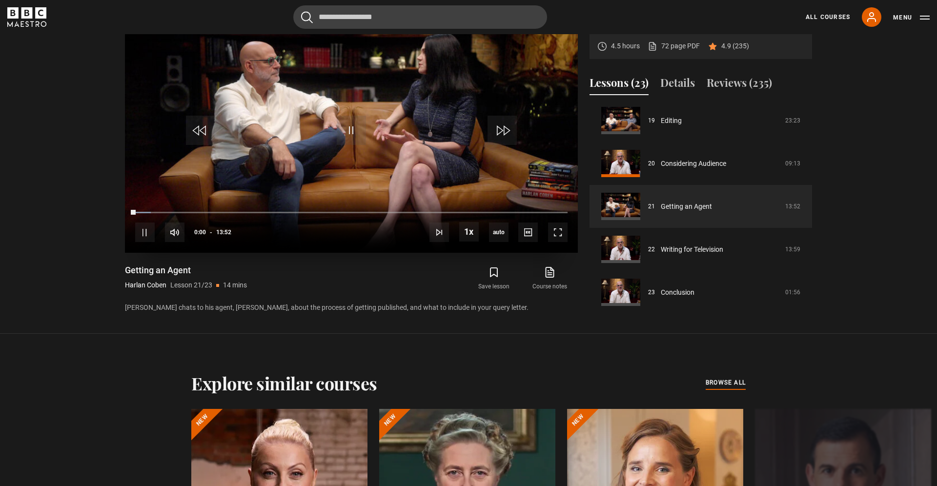
click at [141, 211] on div "10s Skip Back 10 seconds Pause 10s Skip Forward 10 seconds Loaded : 3.61% 00:00…" at bounding box center [351, 226] width 453 height 54
click at [141, 213] on div "Loaded : 4.21% 00:10 00:10" at bounding box center [351, 212] width 433 height 3
click at [561, 232] on span "Video Player" at bounding box center [558, 233] width 20 height 20
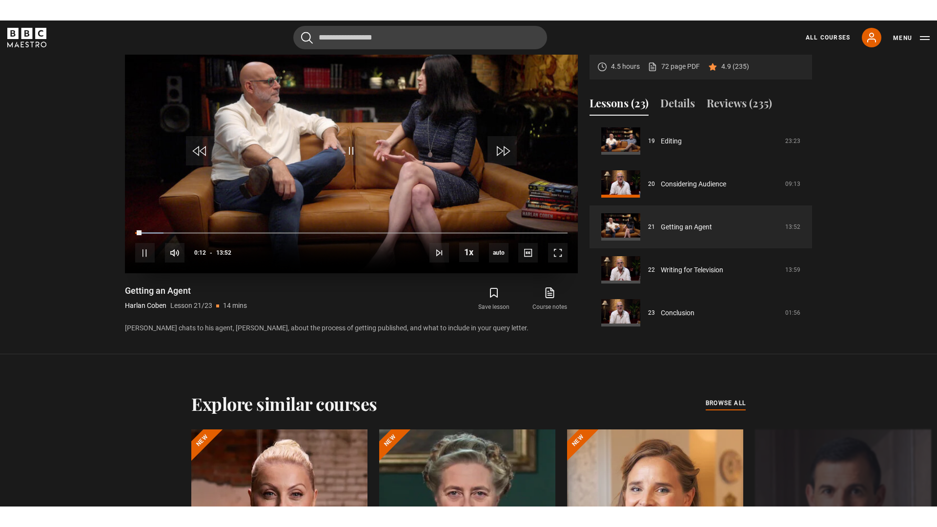
scroll to position [532, 0]
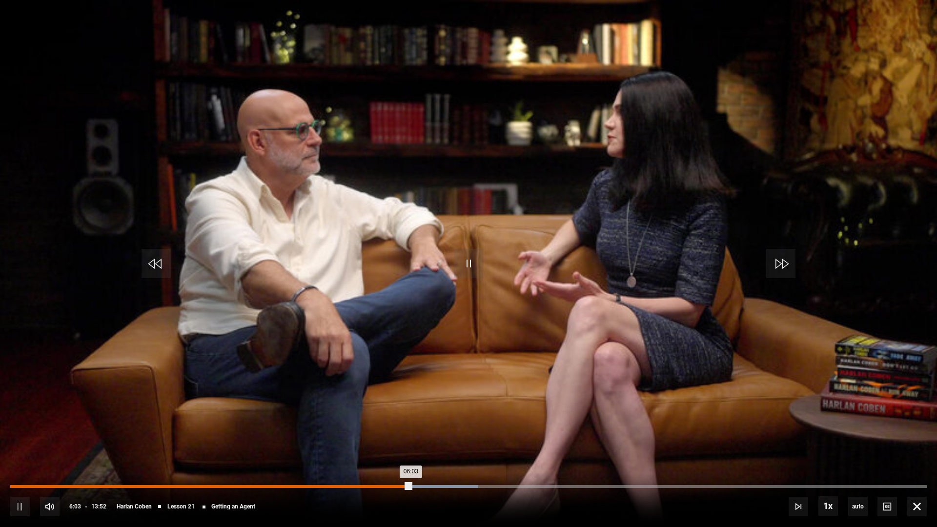
click at [393, 486] on div "06:03" at bounding box center [210, 486] width 401 height 3
click at [542, 486] on div "08:43" at bounding box center [298, 486] width 577 height 3
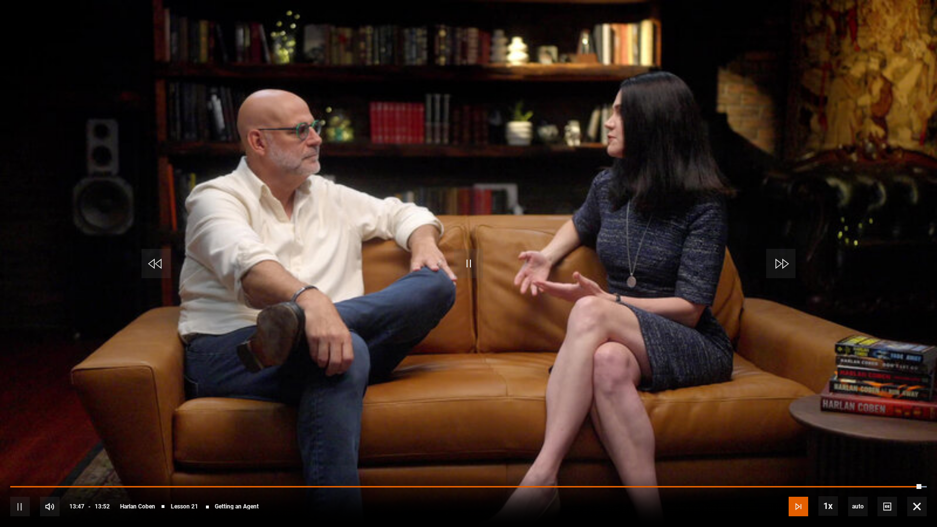
click at [800, 486] on span "Video Player" at bounding box center [799, 507] width 20 height 20
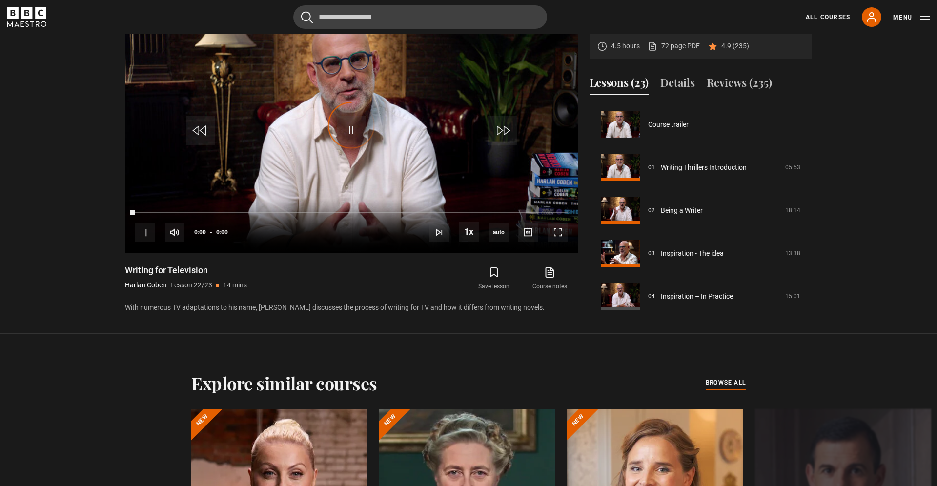
scroll to position [820, 0]
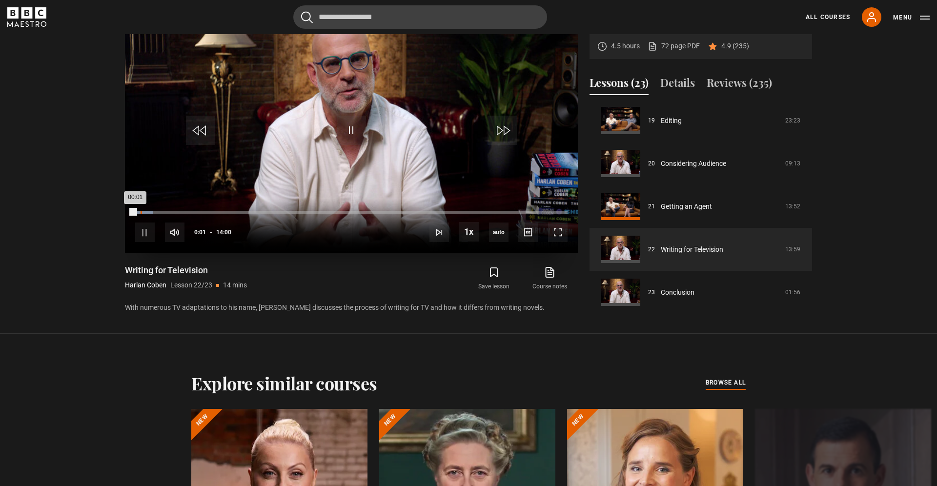
click at [141, 213] on div "Loaded : 4.17% 00:10 00:01" at bounding box center [351, 212] width 433 height 3
click at [559, 227] on span "Video Player" at bounding box center [558, 233] width 20 height 20
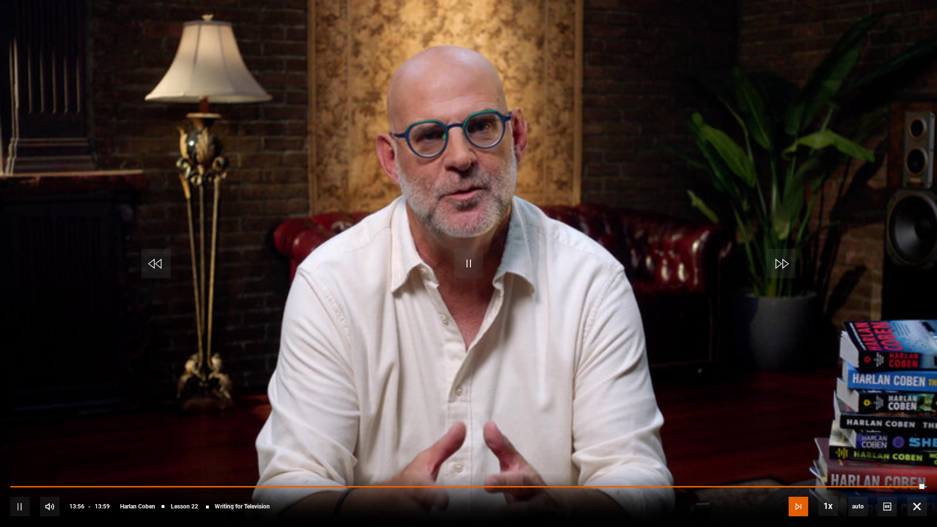
click at [800, 486] on span "Video Player" at bounding box center [799, 507] width 20 height 20
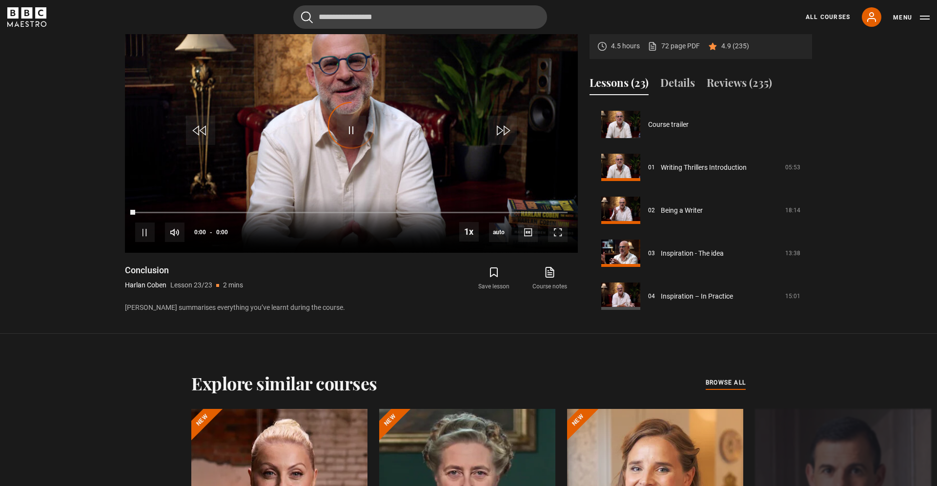
scroll to position [820, 0]
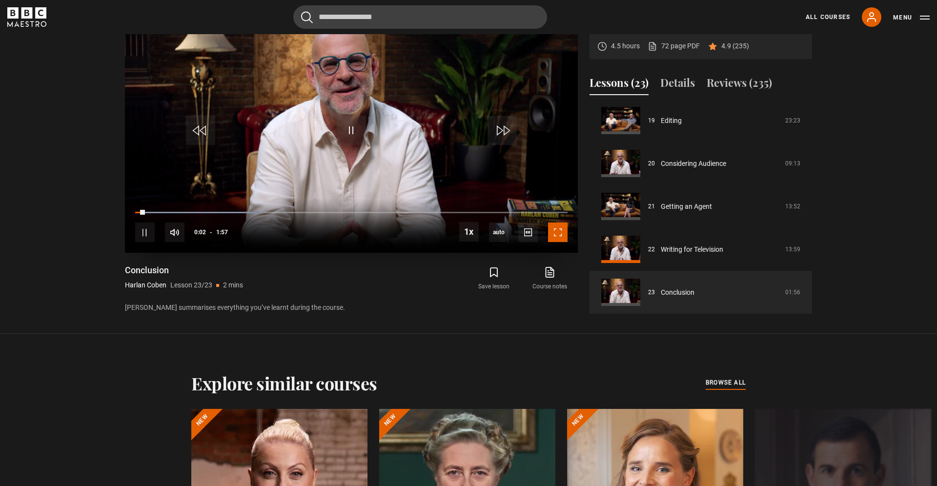
click at [557, 231] on span "Video Player" at bounding box center [558, 233] width 20 height 20
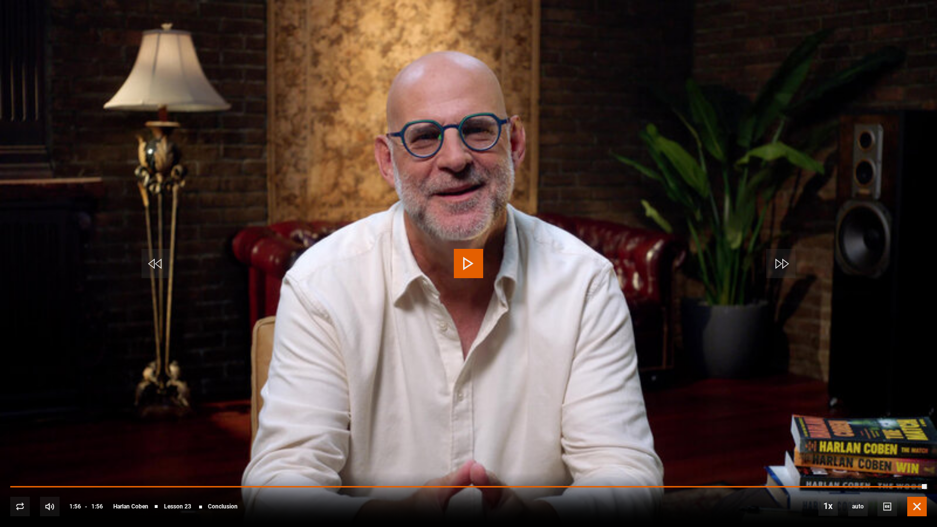
click at [915, 486] on span "Video Player" at bounding box center [918, 507] width 20 height 20
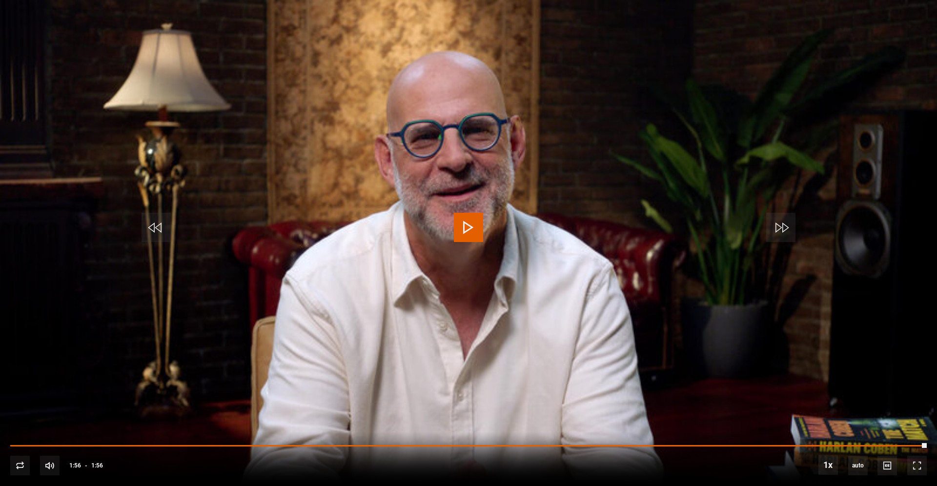
scroll to position [0, 0]
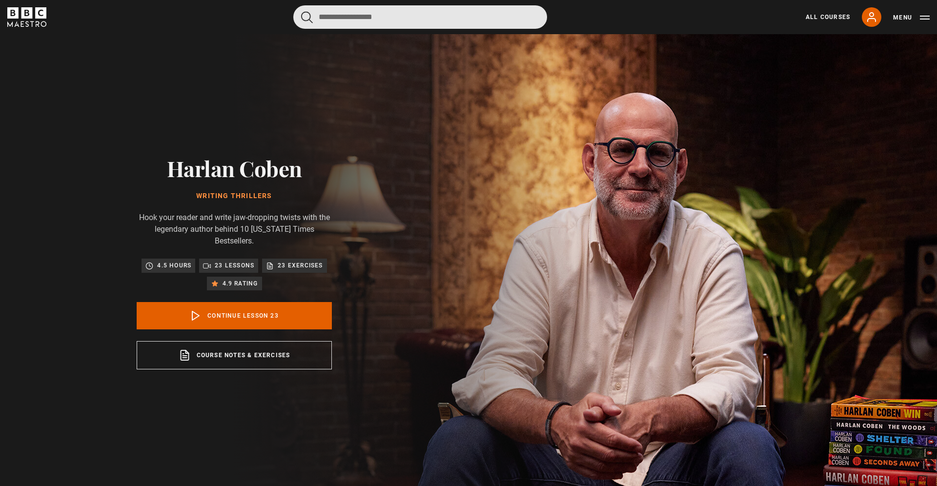
click at [420, 18] on input "Search" at bounding box center [420, 16] width 254 height 23
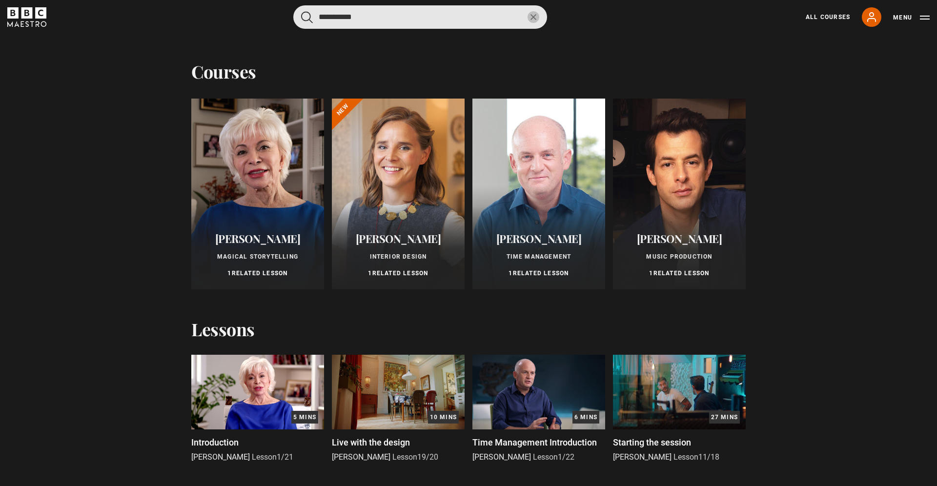
type input "**********"
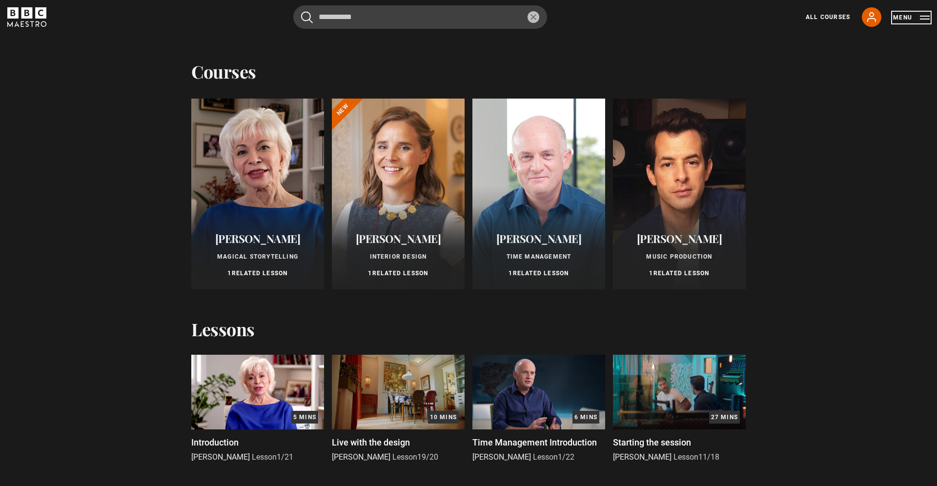
click at [904, 18] on button "Menu" at bounding box center [911, 18] width 37 height 10
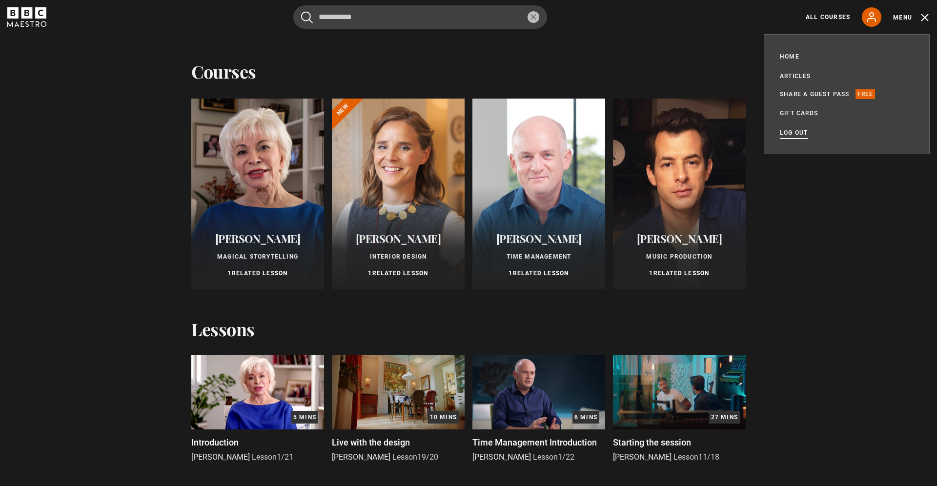
click at [791, 134] on link "Log out" at bounding box center [794, 133] width 28 height 10
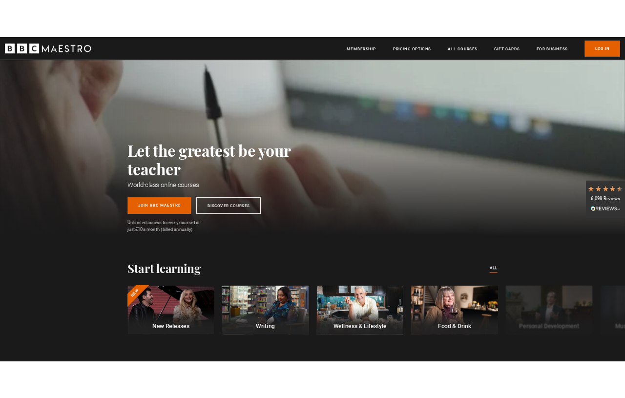
scroll to position [0, 640]
